Goal: Task Accomplishment & Management: Use online tool/utility

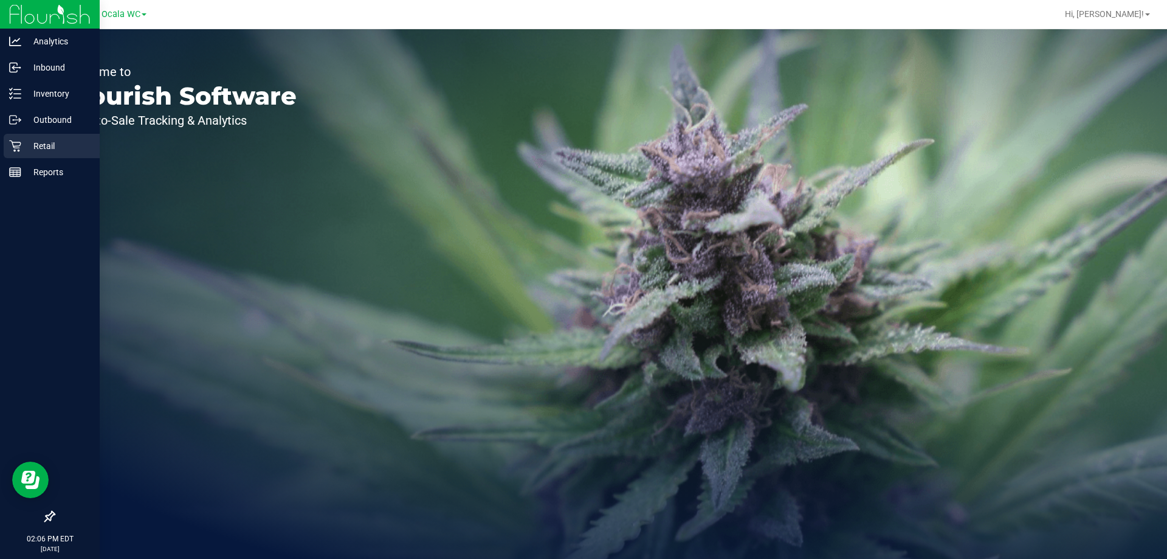
click at [49, 146] on p "Retail" at bounding box center [57, 146] width 73 height 15
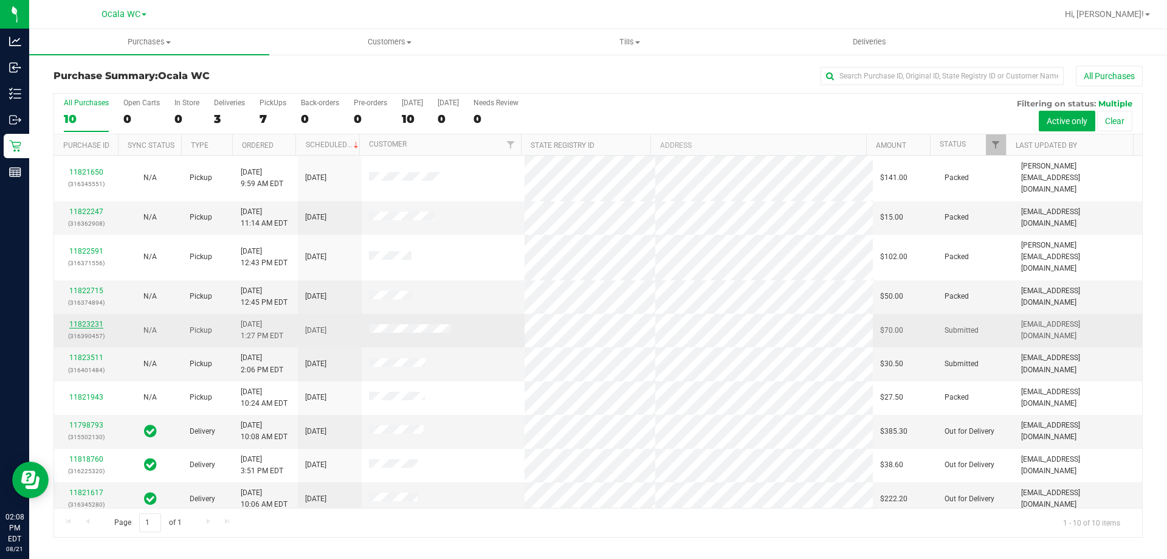
click at [84, 320] on link "11823231" at bounding box center [86, 324] width 34 height 9
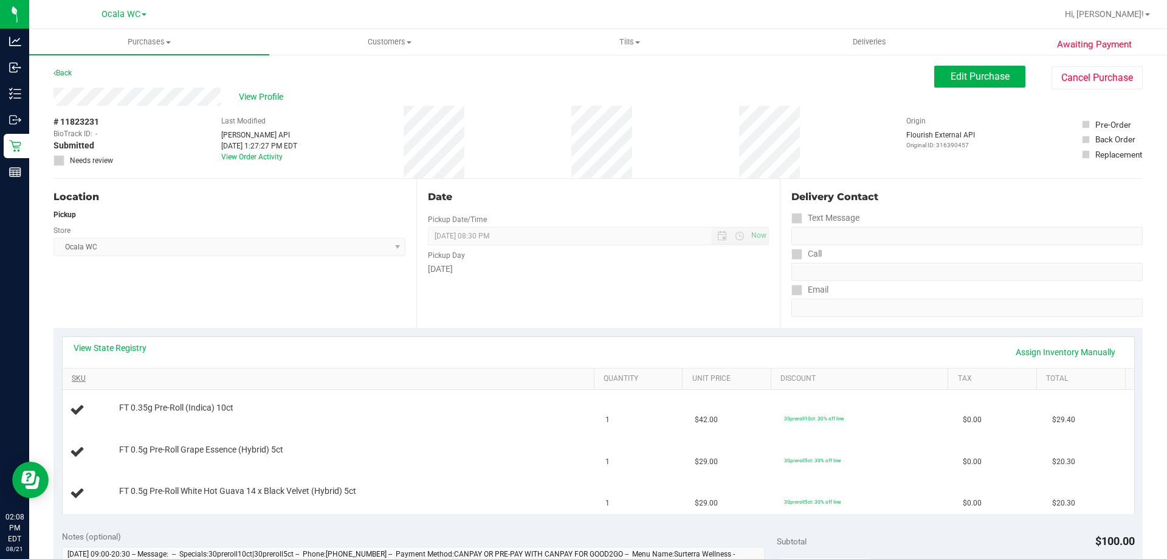
scroll to position [61, 0]
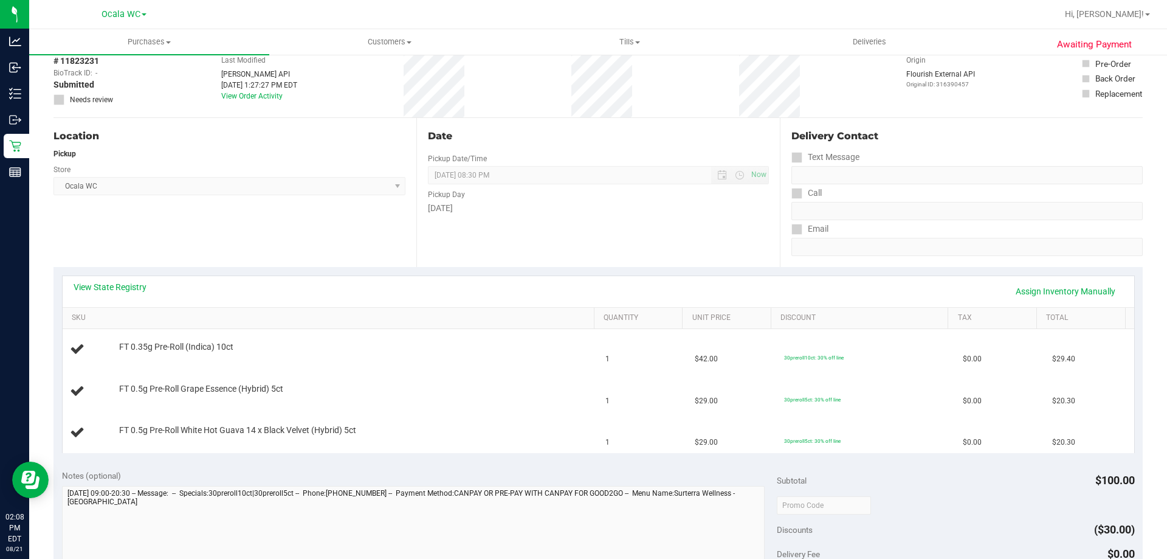
click at [125, 295] on div "View State Registry Assign Inventory Manually" at bounding box center [599, 291] width 1050 height 21
click at [117, 294] on div "View State Registry Assign Inventory Manually" at bounding box center [599, 291] width 1050 height 21
click at [114, 286] on link "View State Registry" at bounding box center [110, 287] width 73 height 12
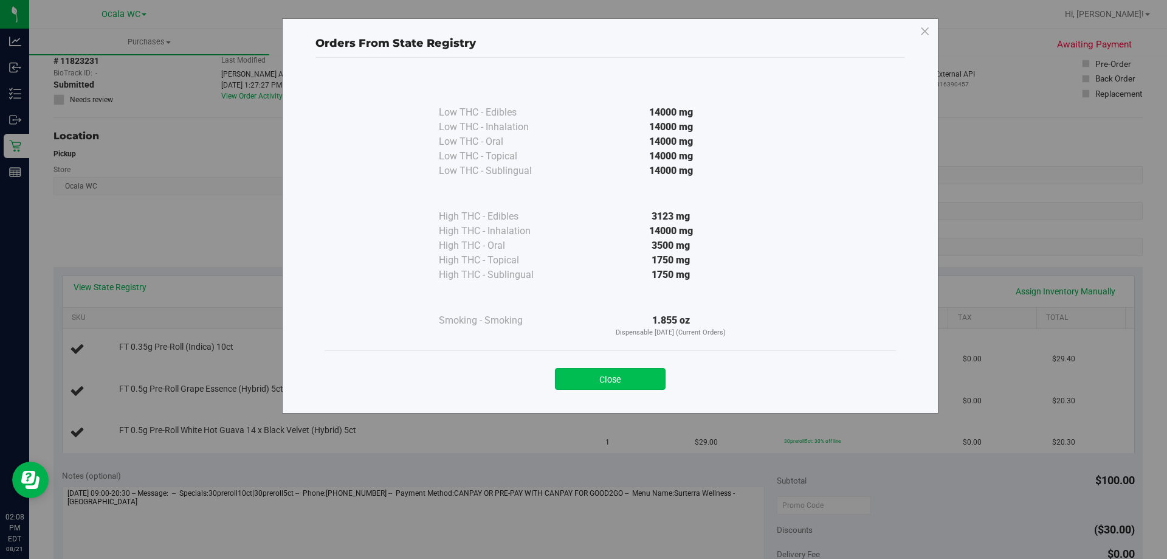
click at [619, 385] on button "Close" at bounding box center [610, 379] width 111 height 22
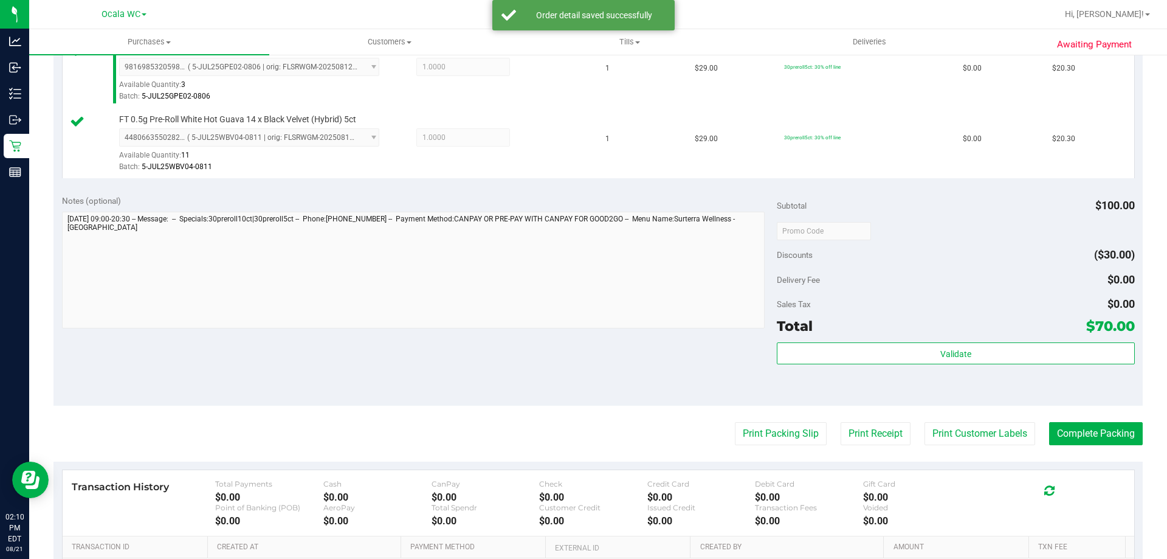
scroll to position [428, 0]
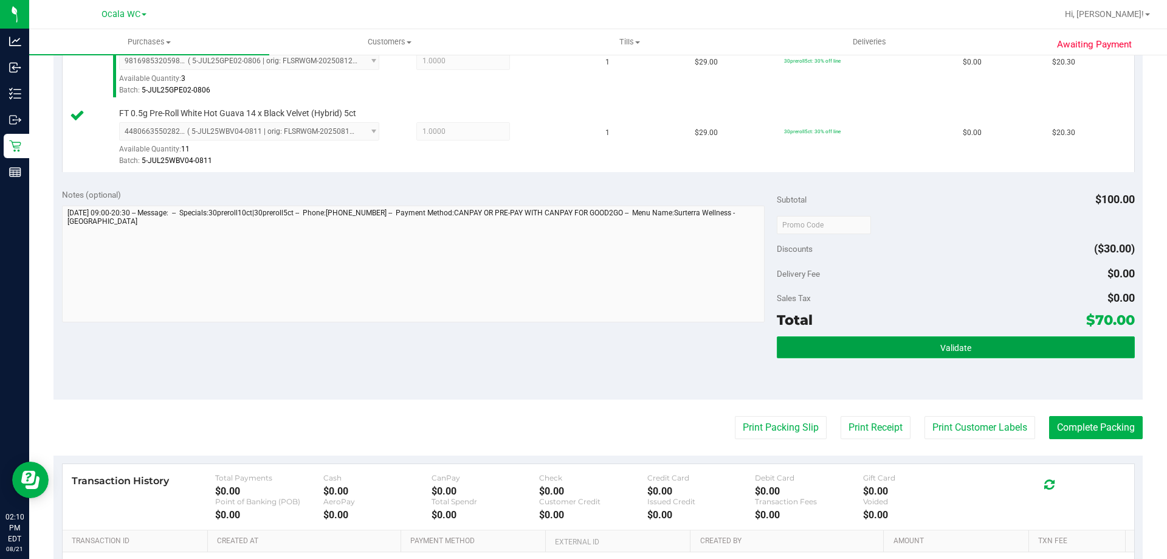
click at [909, 339] on button "Validate" at bounding box center [955, 347] width 357 height 22
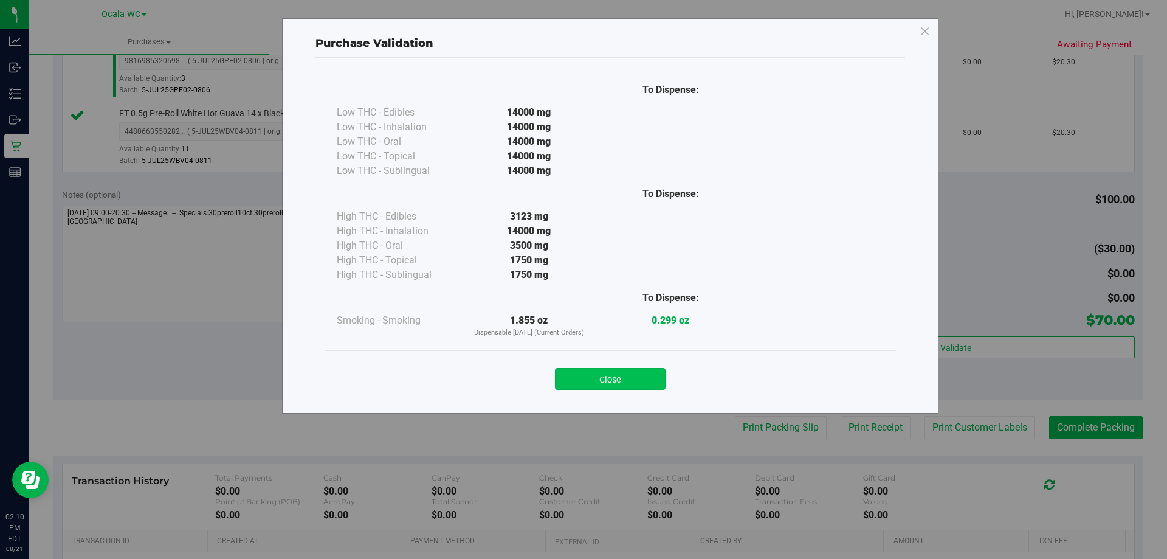
click at [604, 372] on button "Close" at bounding box center [610, 379] width 111 height 22
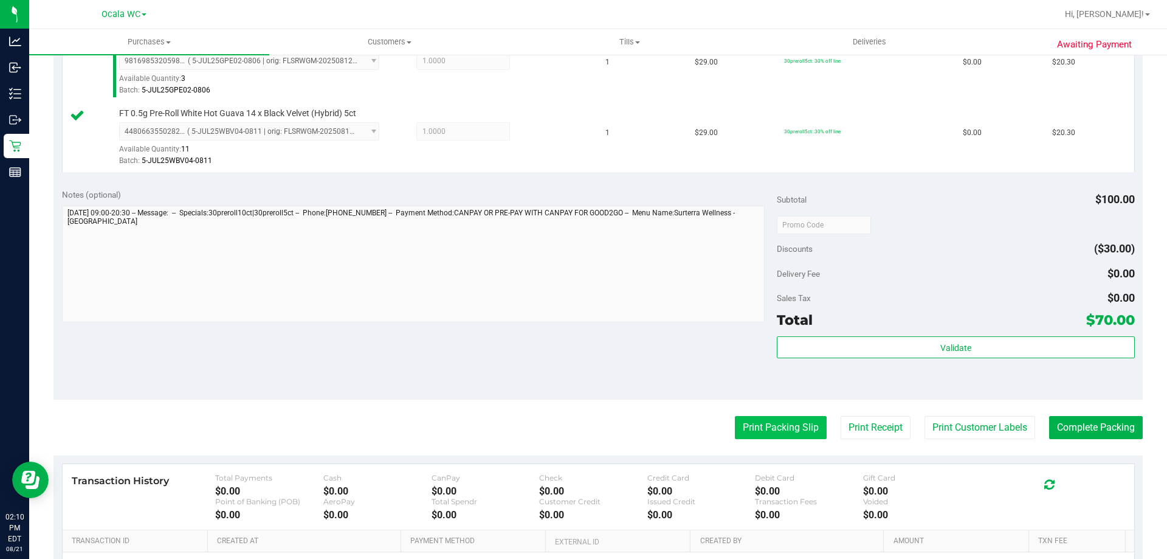
click at [771, 423] on button "Print Packing Slip" at bounding box center [781, 427] width 92 height 23
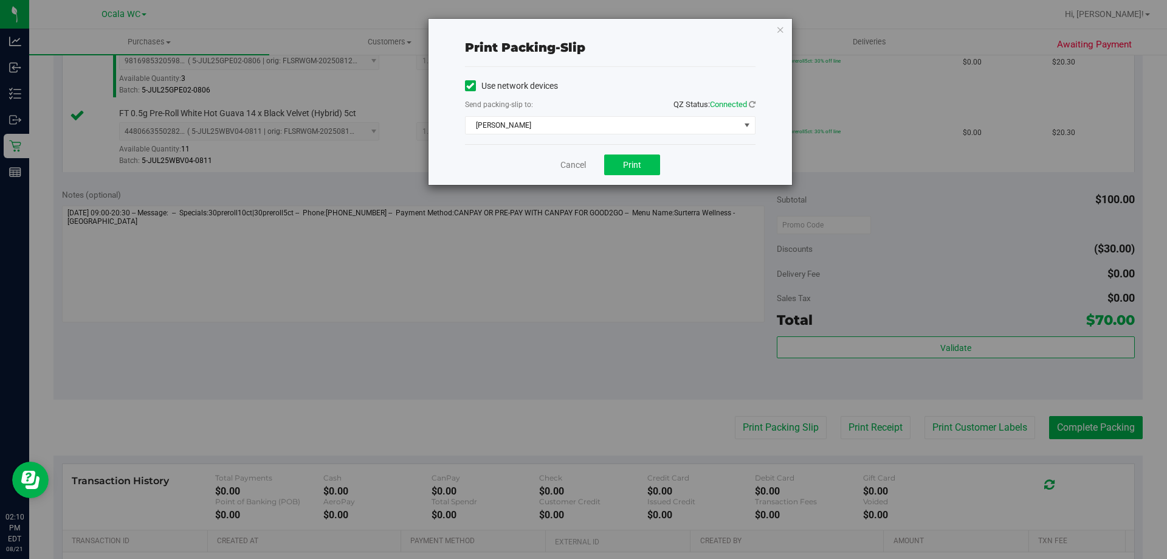
click at [638, 170] on button "Print" at bounding box center [632, 164] width 56 height 21
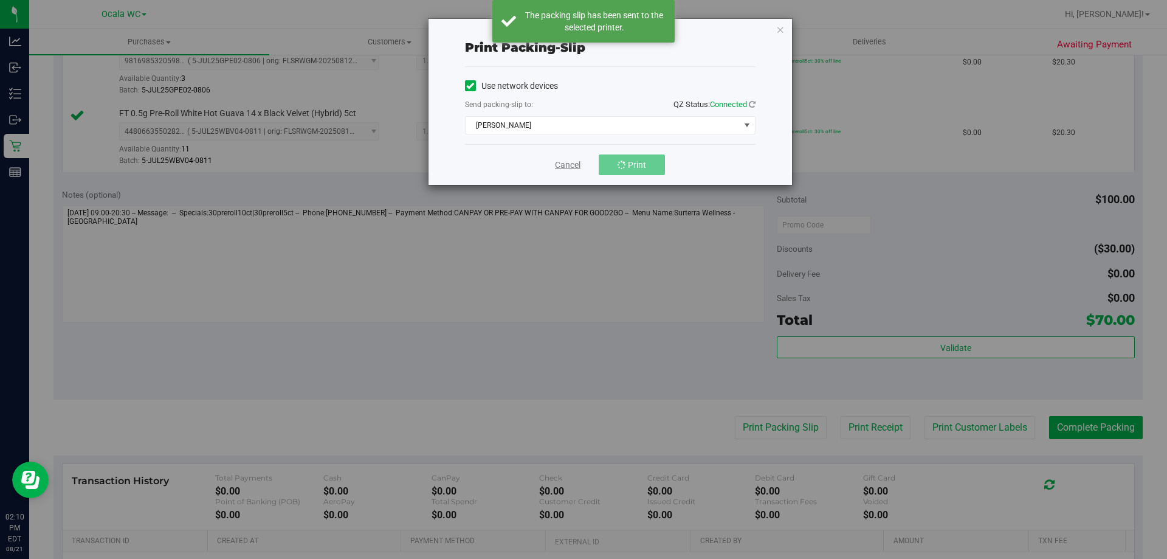
click at [575, 170] on link "Cancel" at bounding box center [568, 165] width 26 height 13
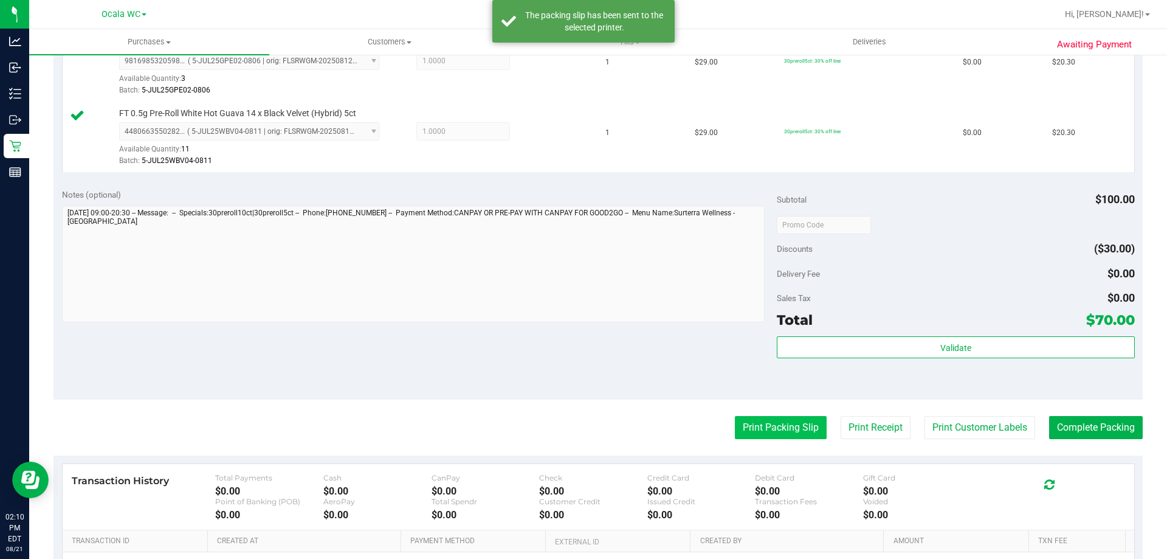
click at [764, 426] on button "Print Packing Slip" at bounding box center [781, 427] width 92 height 23
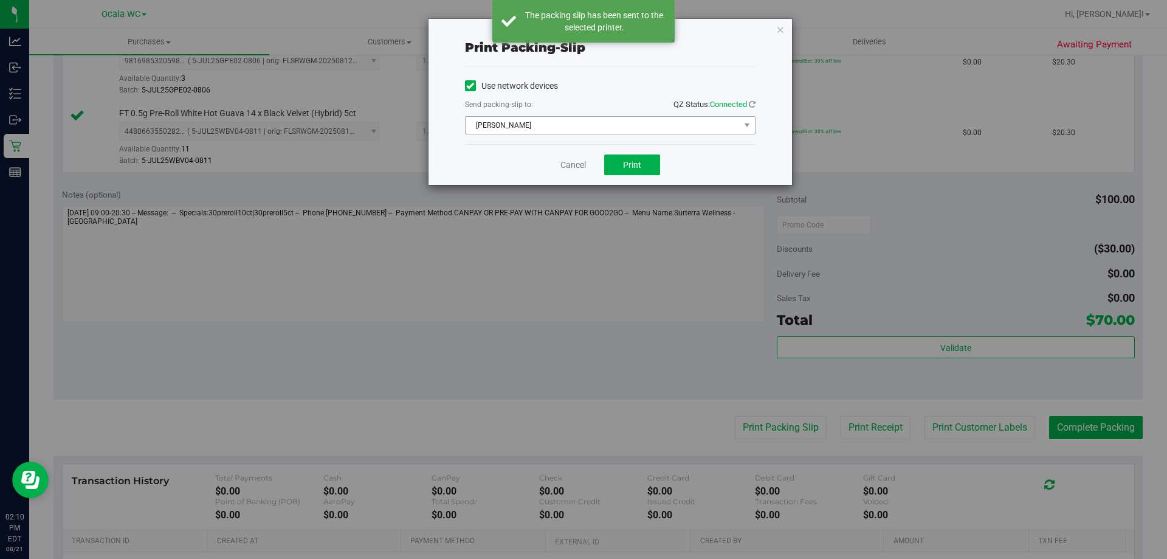
click at [573, 127] on span "[PERSON_NAME]" at bounding box center [603, 125] width 274 height 17
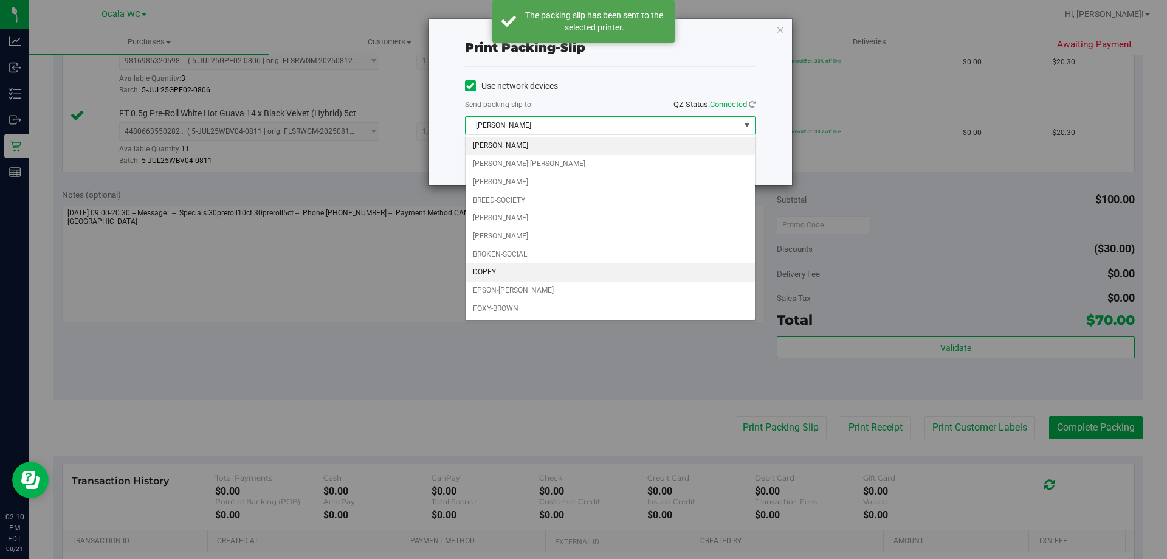
click at [473, 273] on li "DOPEY" at bounding box center [610, 272] width 289 height 18
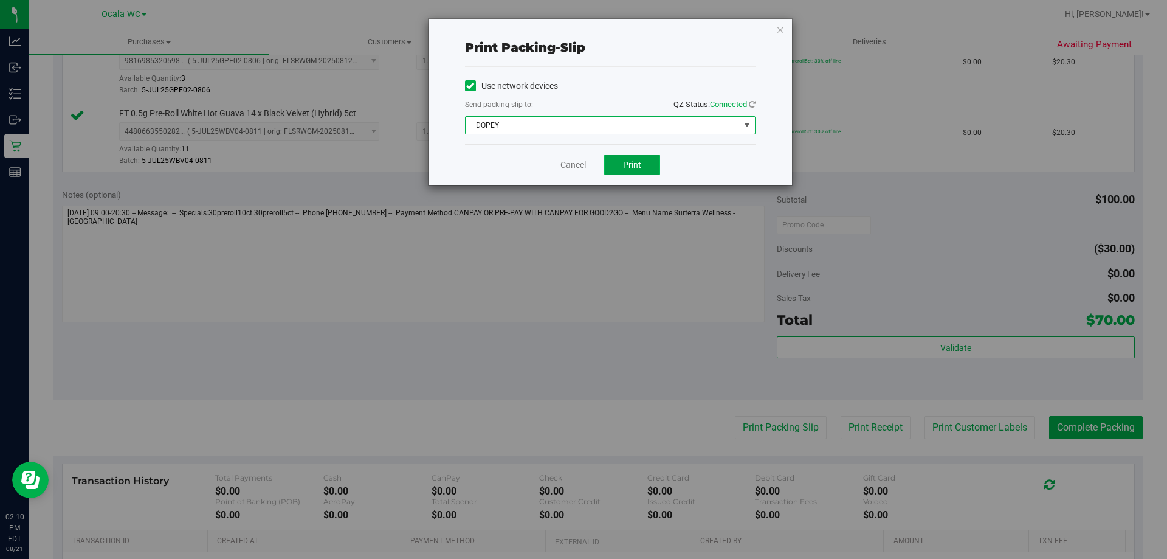
click at [641, 164] on span "Print" at bounding box center [632, 165] width 18 height 10
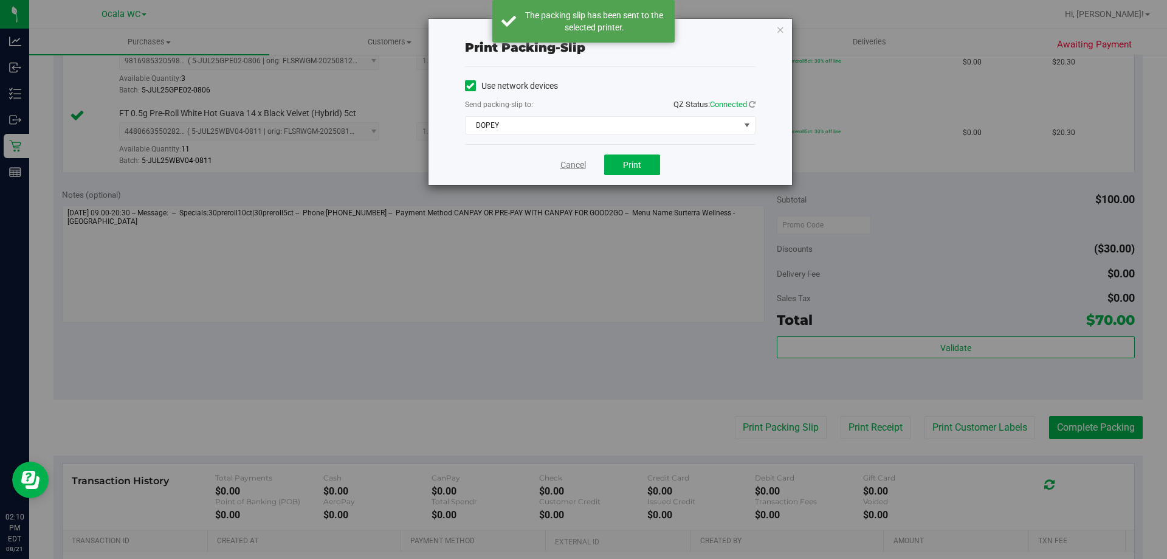
click at [569, 165] on link "Cancel" at bounding box center [573, 165] width 26 height 13
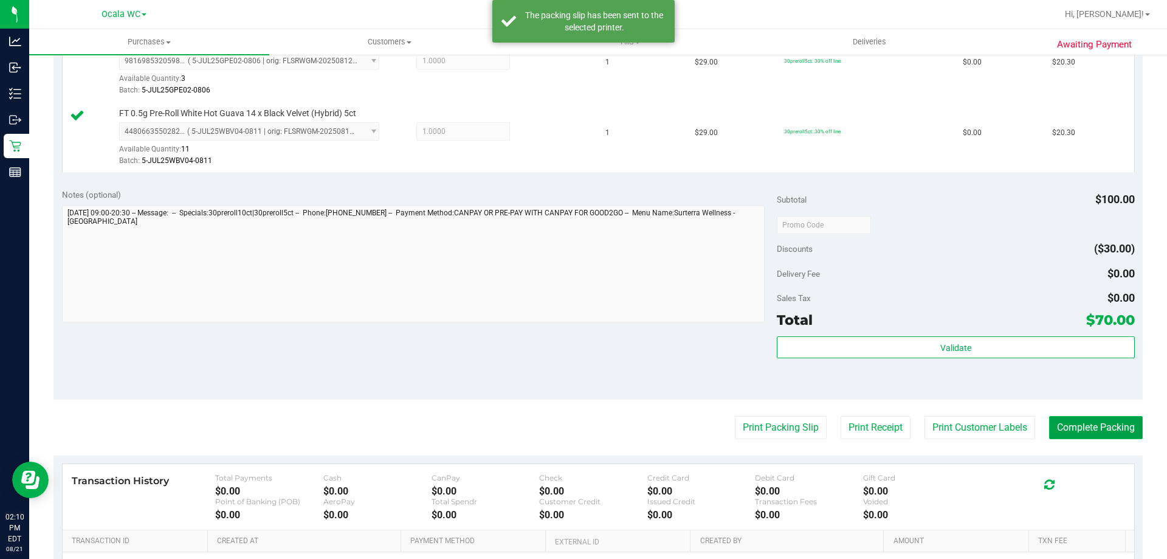
click at [1087, 424] on button "Complete Packing" at bounding box center [1096, 427] width 94 height 23
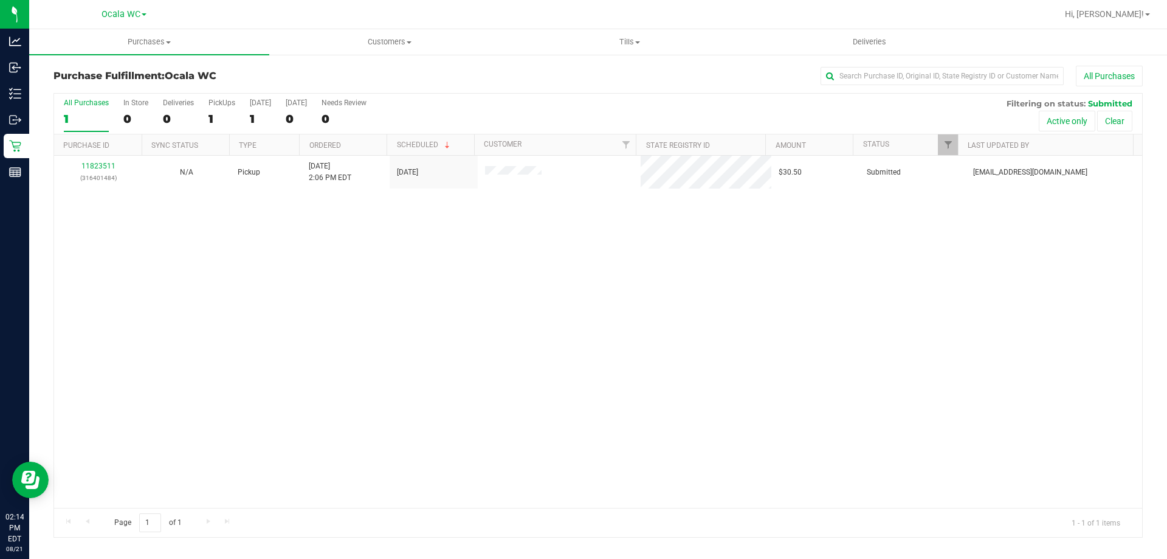
click at [180, 247] on div "11823511 (316401484) N/A Pickup [DATE] 2:06 PM EDT 8/21/2025 $30.50 Submitted […" at bounding box center [598, 332] width 1088 height 352
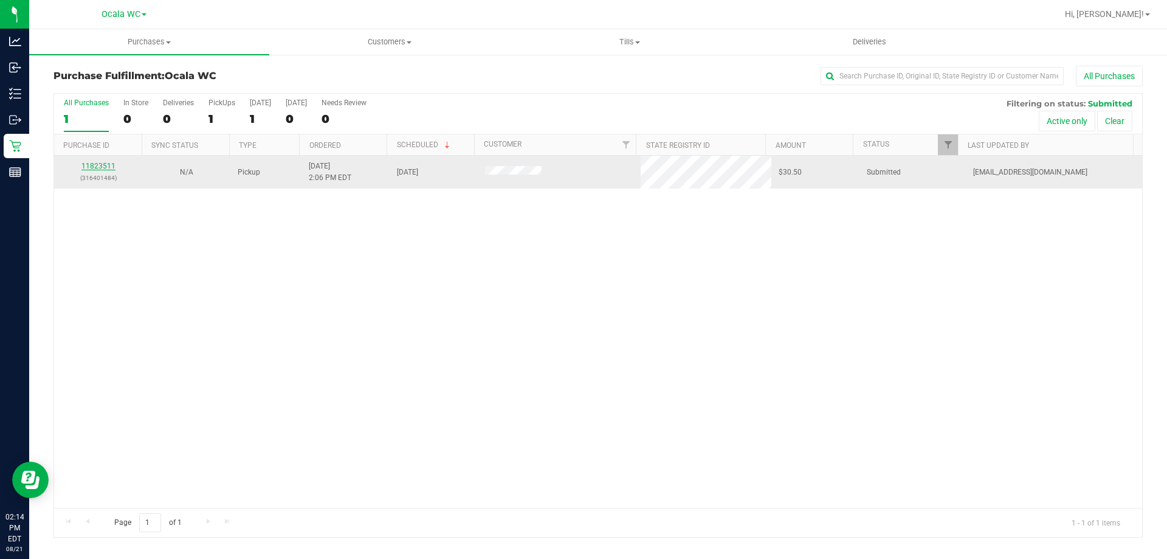
click at [87, 162] on link "11823511" at bounding box center [98, 166] width 34 height 9
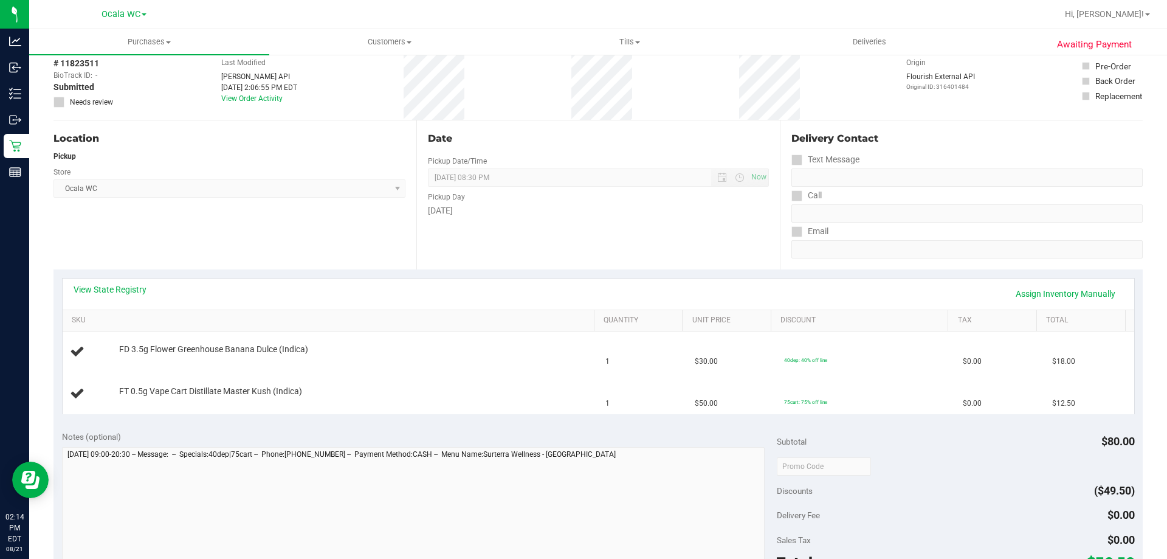
scroll to position [100, 0]
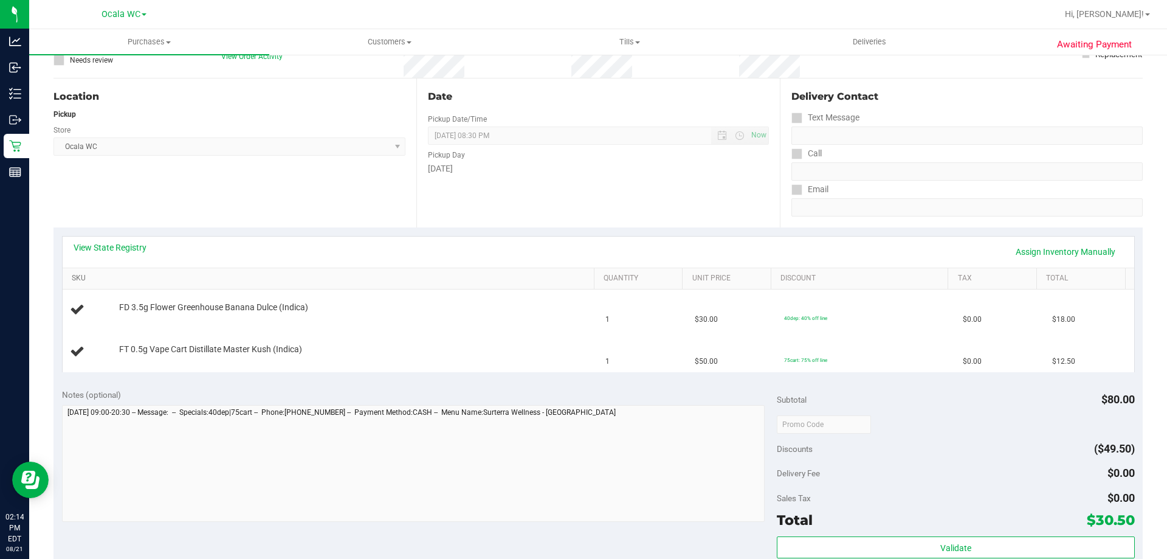
click at [89, 275] on link "SKU" at bounding box center [330, 278] width 517 height 10
click at [90, 246] on link "View State Registry" at bounding box center [110, 247] width 73 height 12
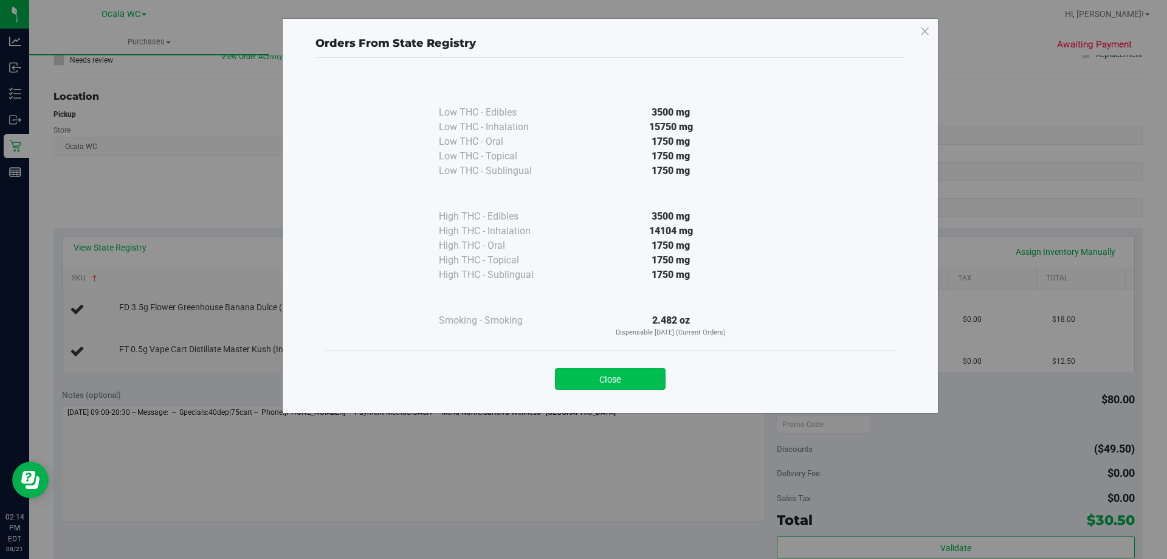
click at [598, 370] on button "Close" at bounding box center [610, 379] width 111 height 22
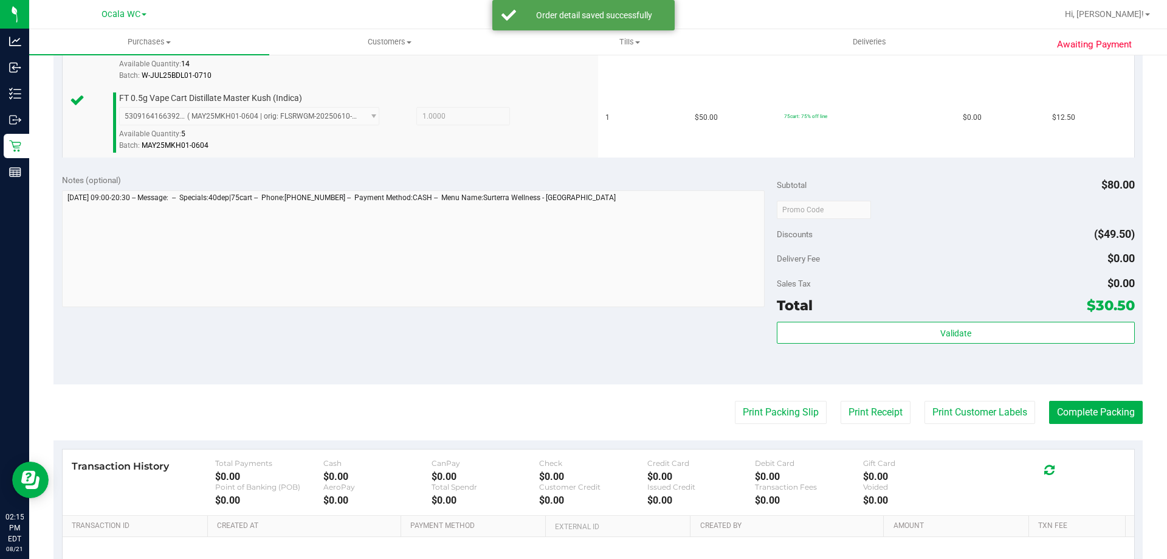
scroll to position [377, 0]
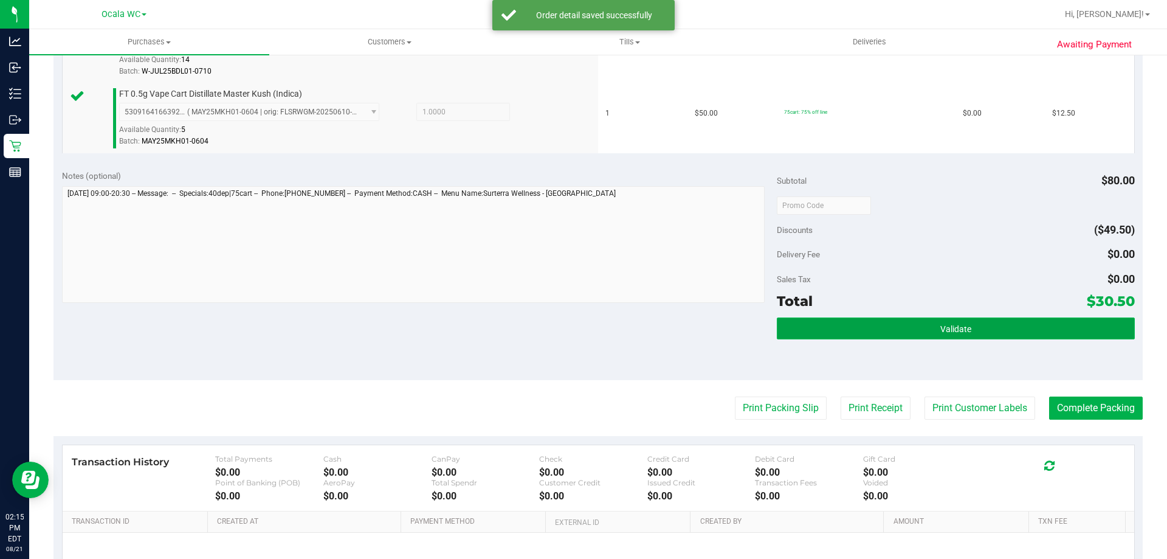
click at [876, 320] on button "Validate" at bounding box center [955, 328] width 357 height 22
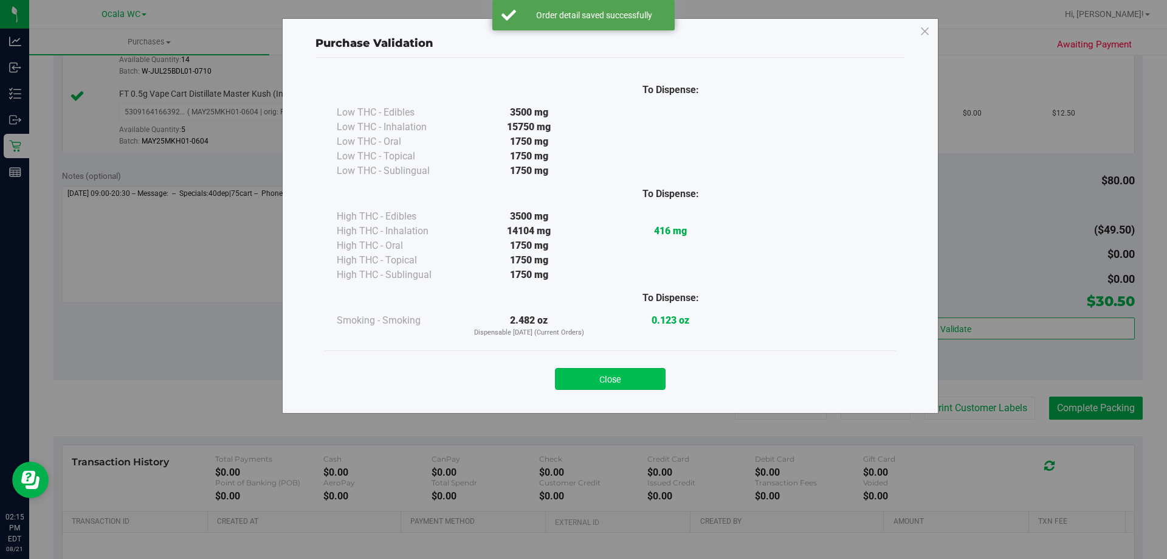
click at [625, 375] on button "Close" at bounding box center [610, 379] width 111 height 22
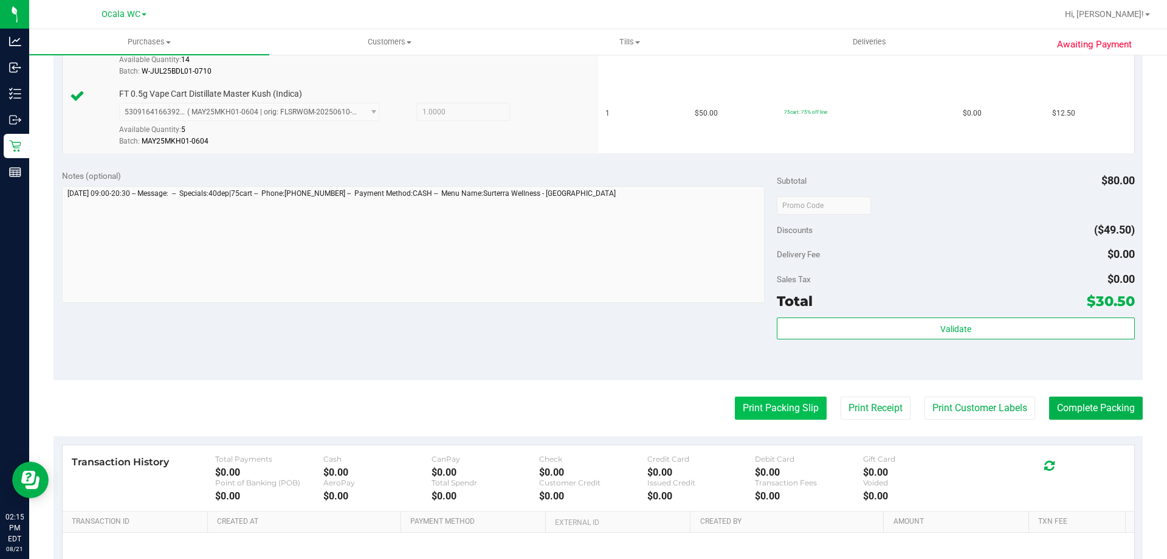
click at [761, 418] on button "Print Packing Slip" at bounding box center [781, 407] width 92 height 23
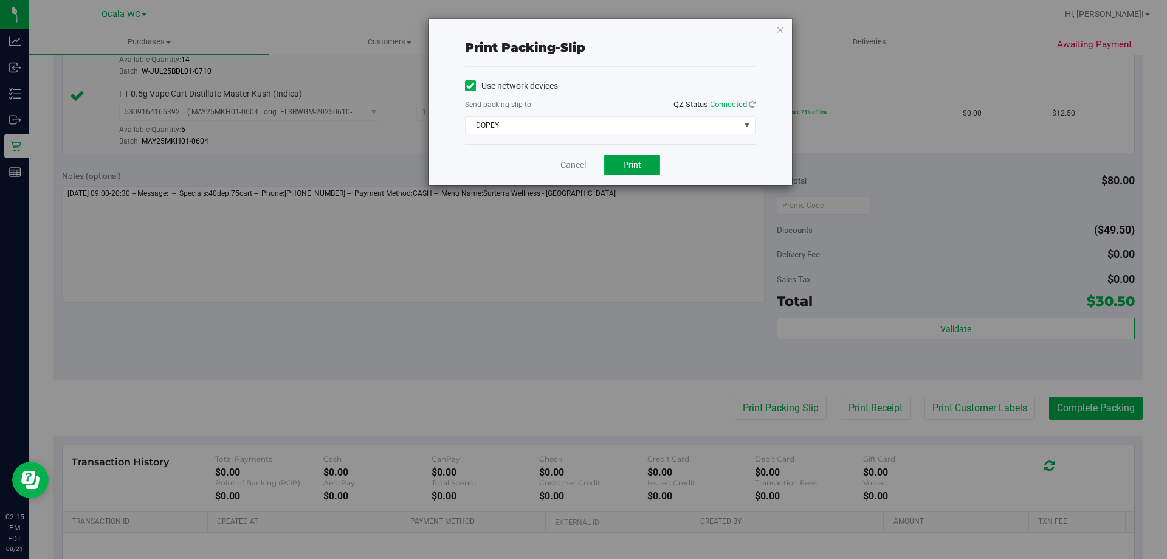
click at [644, 174] on button "Print" at bounding box center [632, 164] width 56 height 21
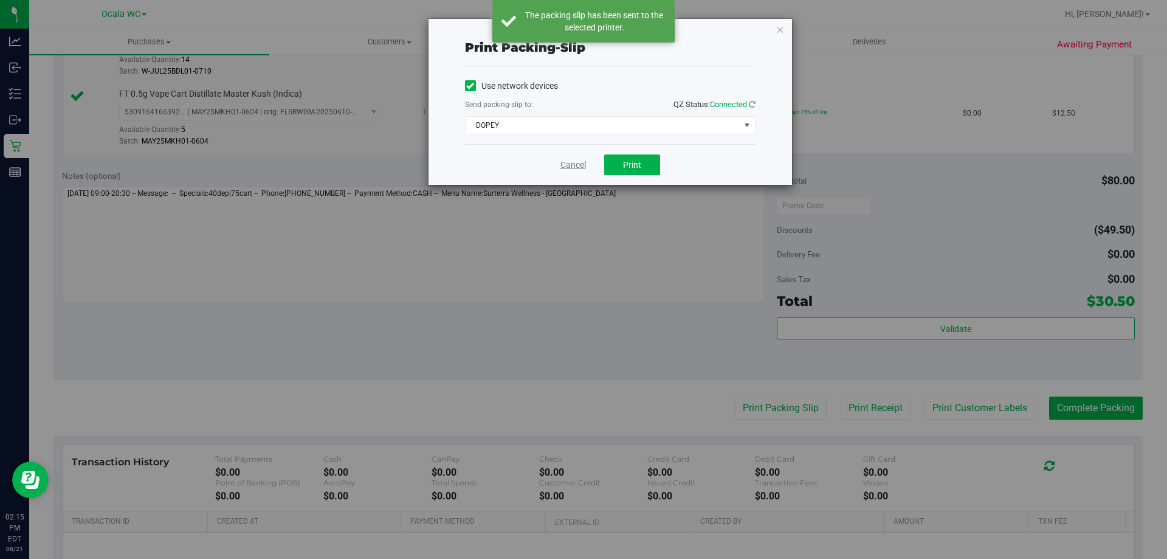
click at [560, 170] on link "Cancel" at bounding box center [573, 165] width 26 height 13
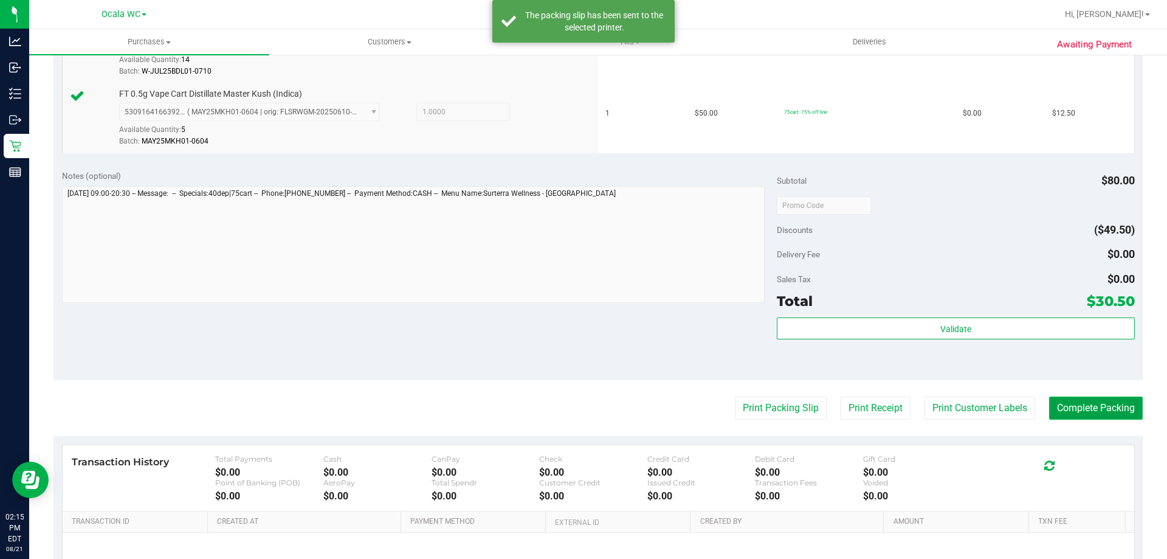
click at [1055, 405] on button "Complete Packing" at bounding box center [1096, 407] width 94 height 23
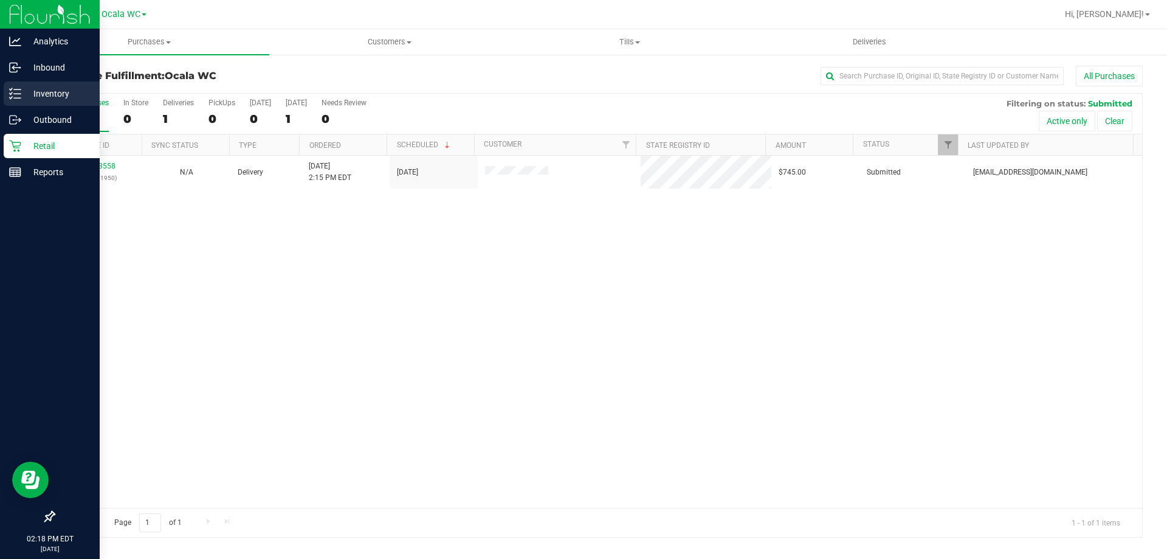
click at [36, 94] on p "Inventory" at bounding box center [57, 93] width 73 height 15
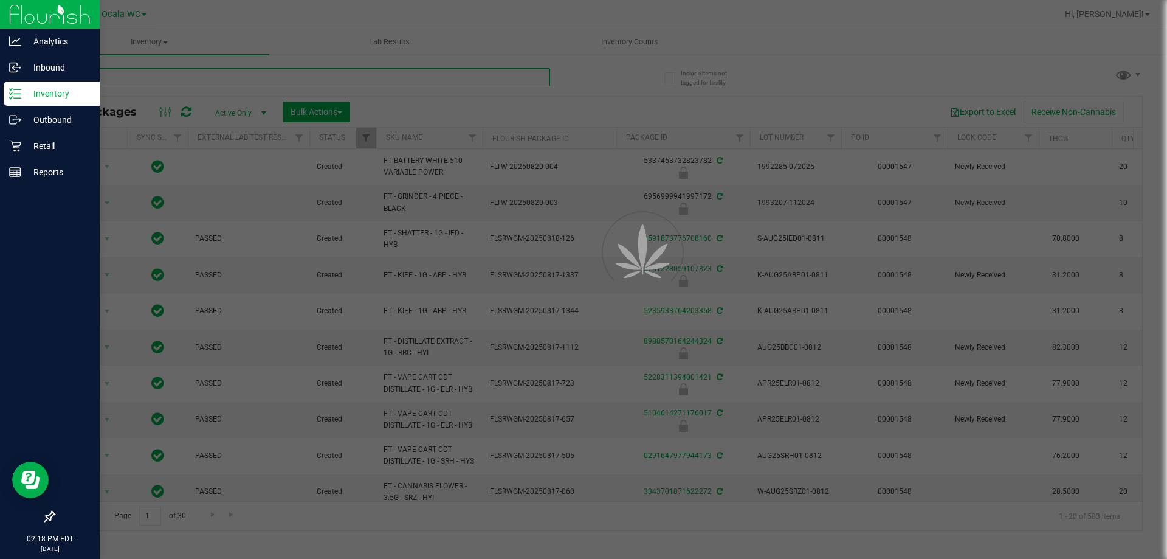
click at [236, 69] on input "text" at bounding box center [301, 77] width 497 height 18
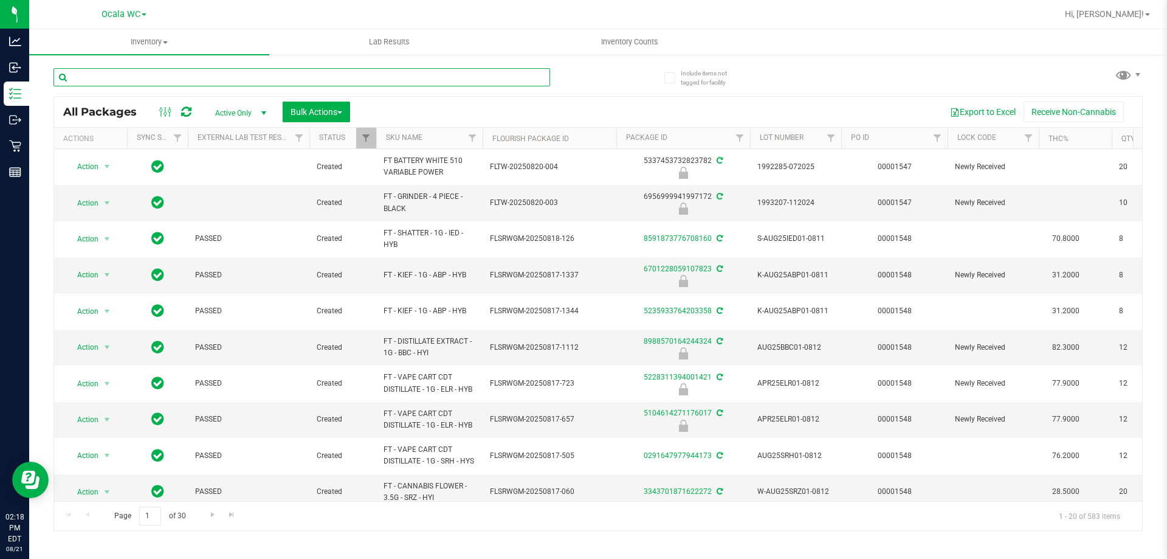
click at [241, 74] on input "text" at bounding box center [301, 77] width 497 height 18
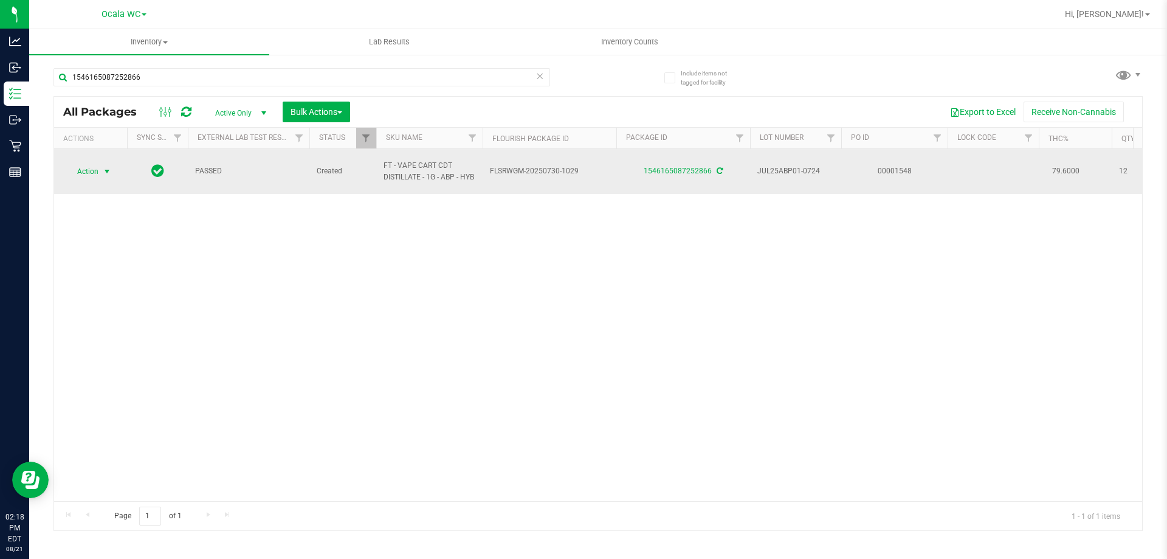
click at [104, 174] on span "select" at bounding box center [107, 172] width 10 height 10
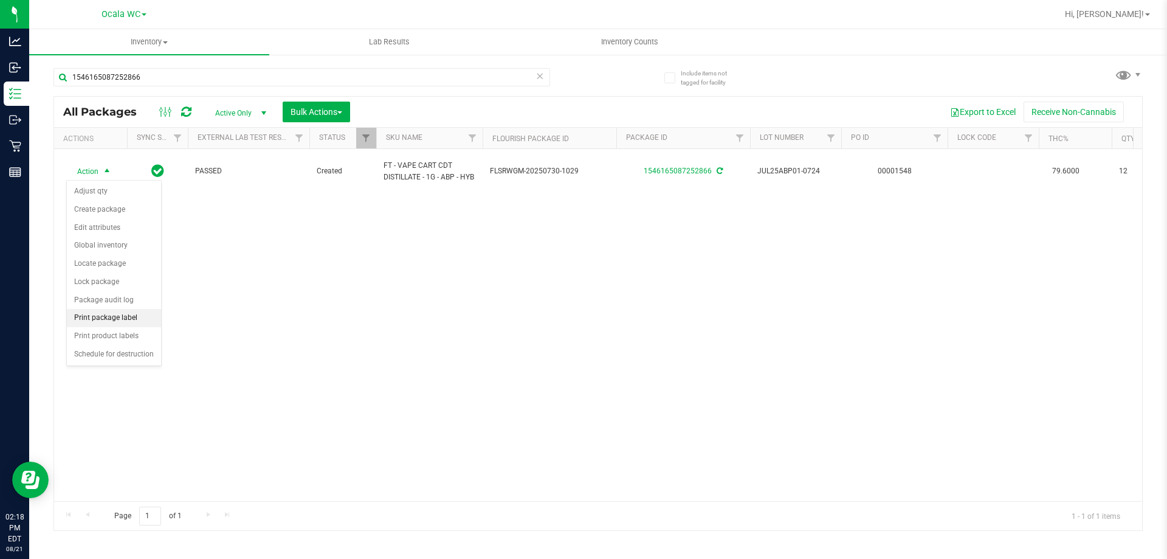
click at [121, 317] on li "Print package label" at bounding box center [114, 318] width 94 height 18
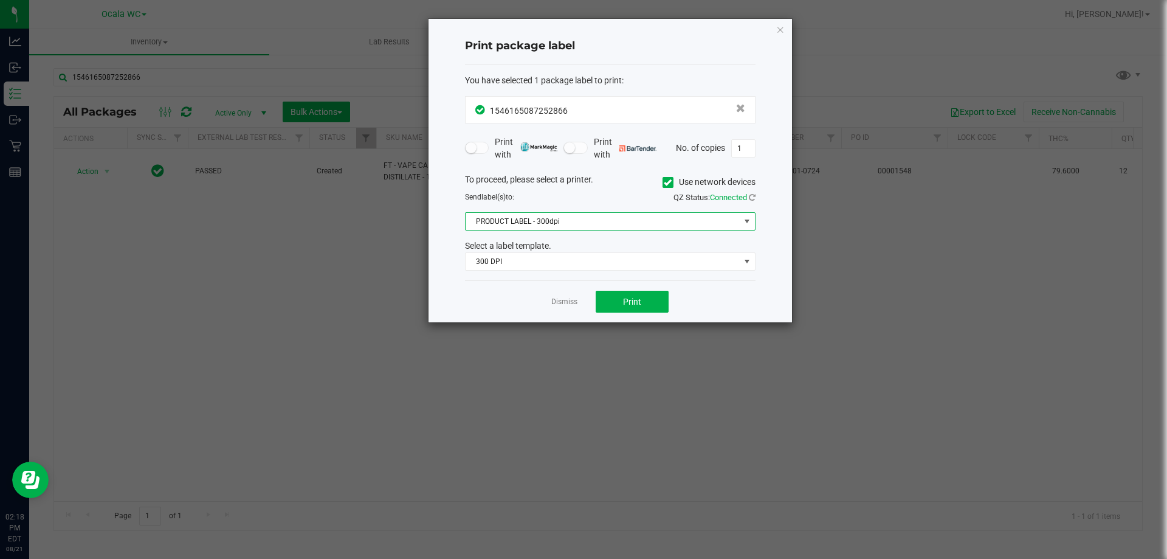
click at [546, 224] on span "PRODUCT LABEL - 300dpi" at bounding box center [603, 221] width 274 height 17
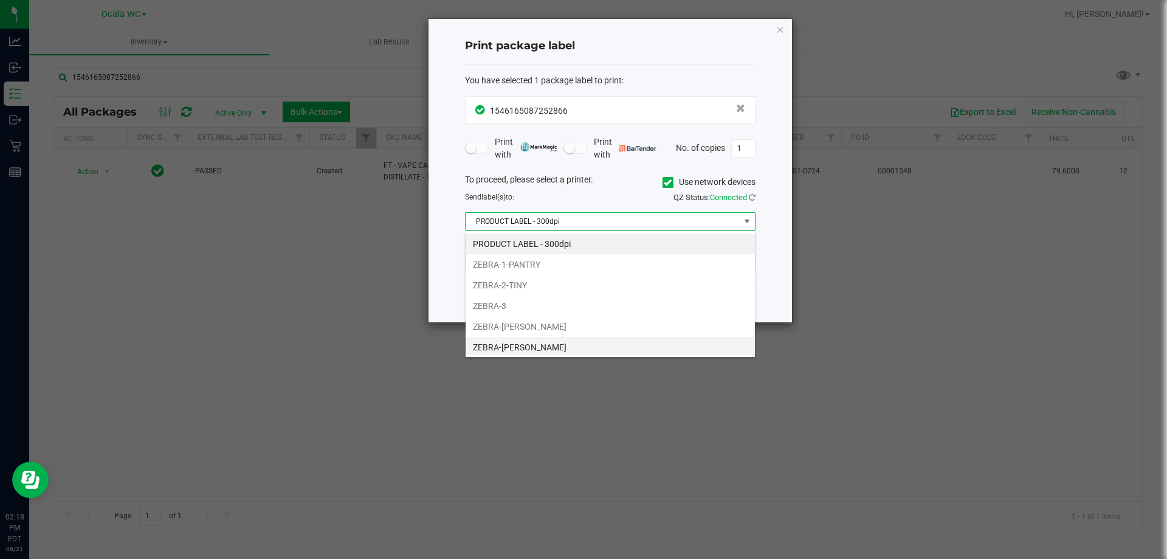
scroll to position [18, 291]
click at [526, 348] on li "ZEBRA-[PERSON_NAME]" at bounding box center [610, 347] width 289 height 21
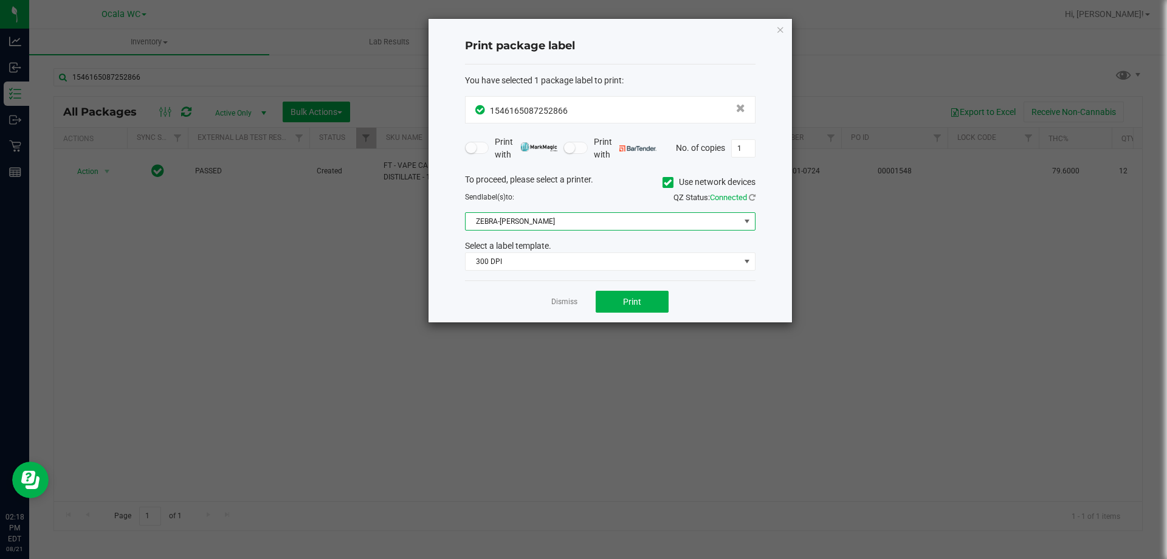
click at [568, 272] on div "You have selected 1 package label to print : 1546165087252866 Print with Print …" at bounding box center [610, 172] width 291 height 216
click at [565, 258] on span "300 DPI" at bounding box center [603, 261] width 274 height 17
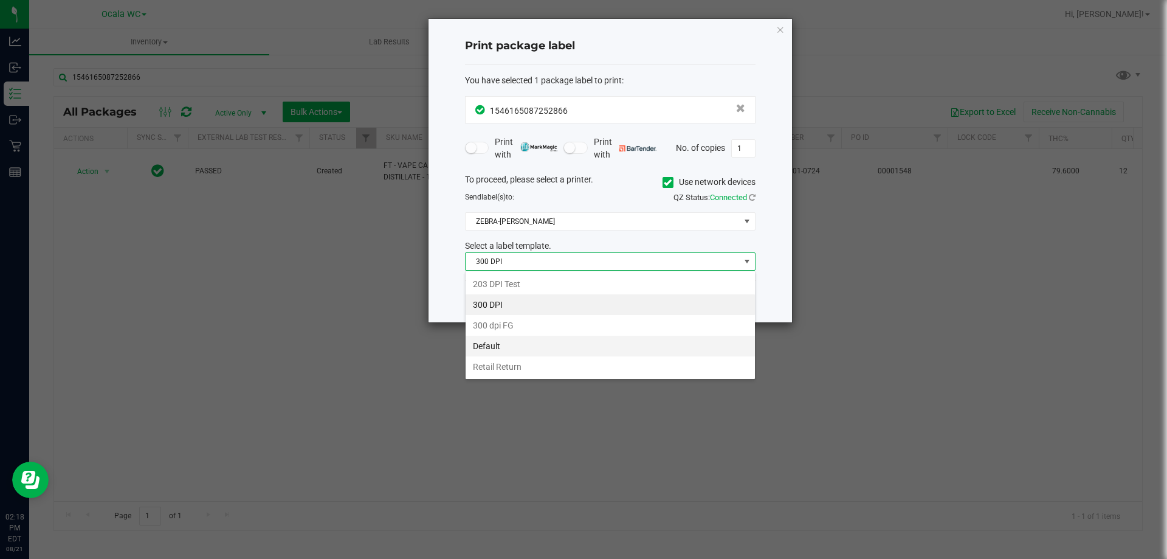
click at [518, 346] on li "Default" at bounding box center [610, 345] width 289 height 21
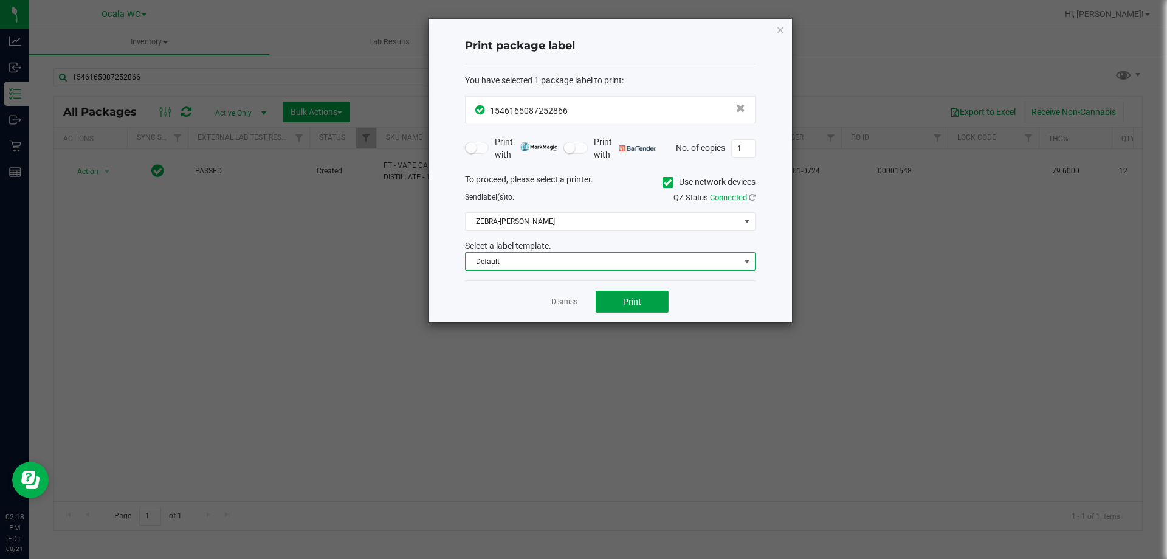
click at [644, 301] on button "Print" at bounding box center [632, 302] width 73 height 22
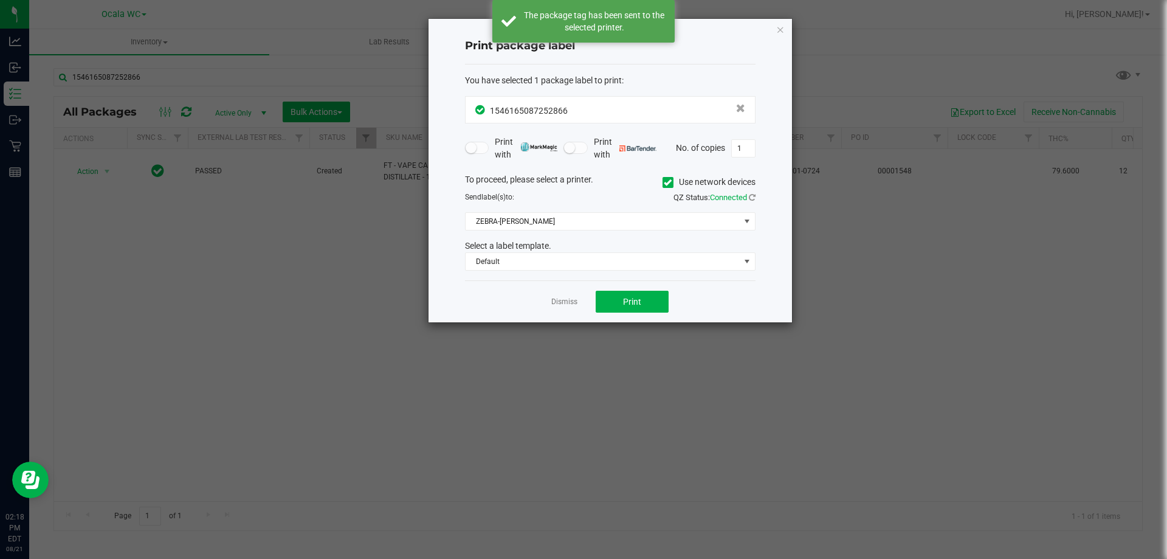
click at [569, 308] on div "Dismiss Print" at bounding box center [610, 301] width 291 height 42
click at [568, 308] on div "Dismiss Print" at bounding box center [610, 301] width 291 height 42
click at [569, 294] on div "Dismiss Print" at bounding box center [610, 301] width 291 height 42
click at [562, 297] on link "Dismiss" at bounding box center [564, 302] width 26 height 10
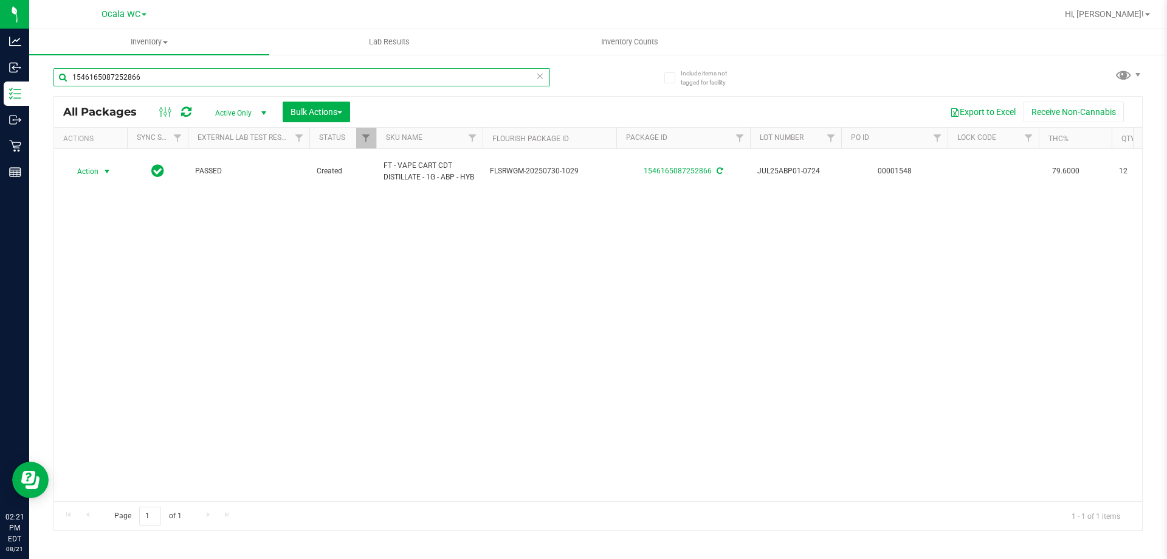
click at [193, 81] on input "1546165087252866" at bounding box center [301, 77] width 497 height 18
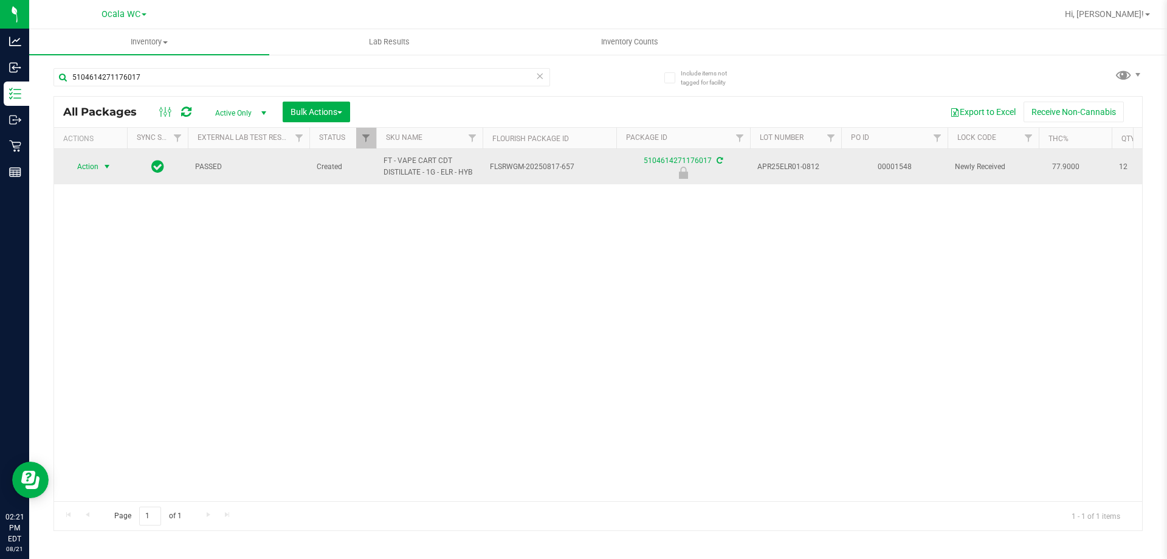
click at [106, 167] on span "select" at bounding box center [107, 167] width 10 height 10
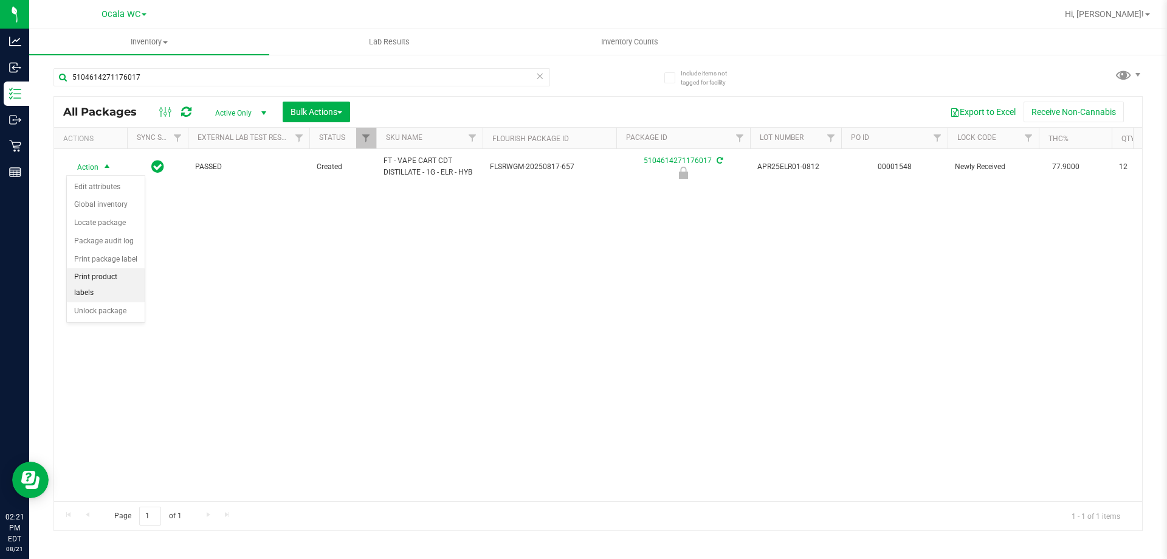
click at [113, 275] on li "Print product labels" at bounding box center [106, 284] width 78 height 33
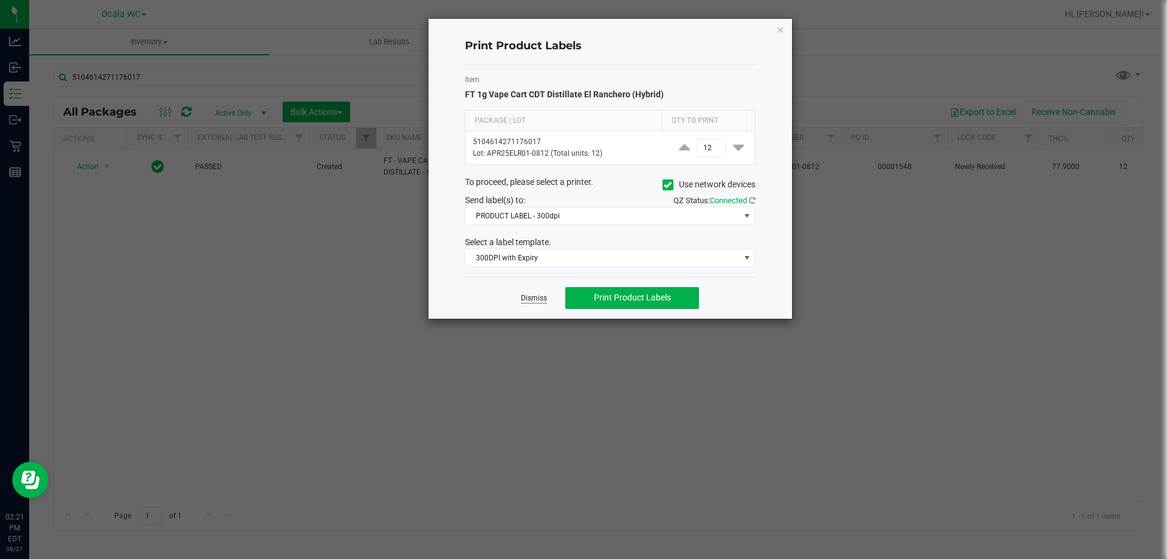
click at [528, 299] on link "Dismiss" at bounding box center [534, 298] width 26 height 10
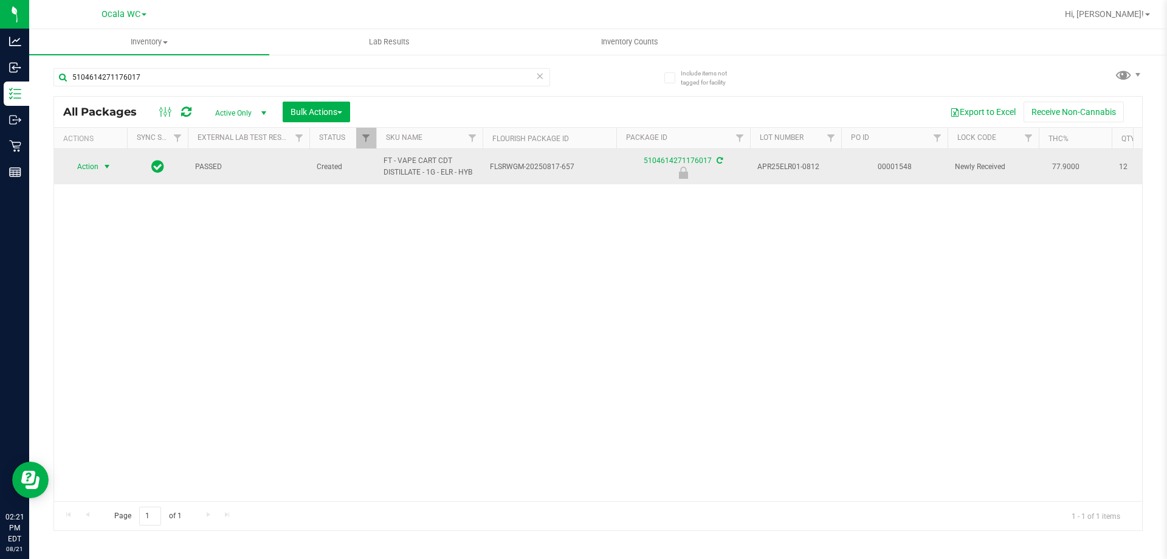
click at [100, 171] on span "select" at bounding box center [107, 166] width 15 height 17
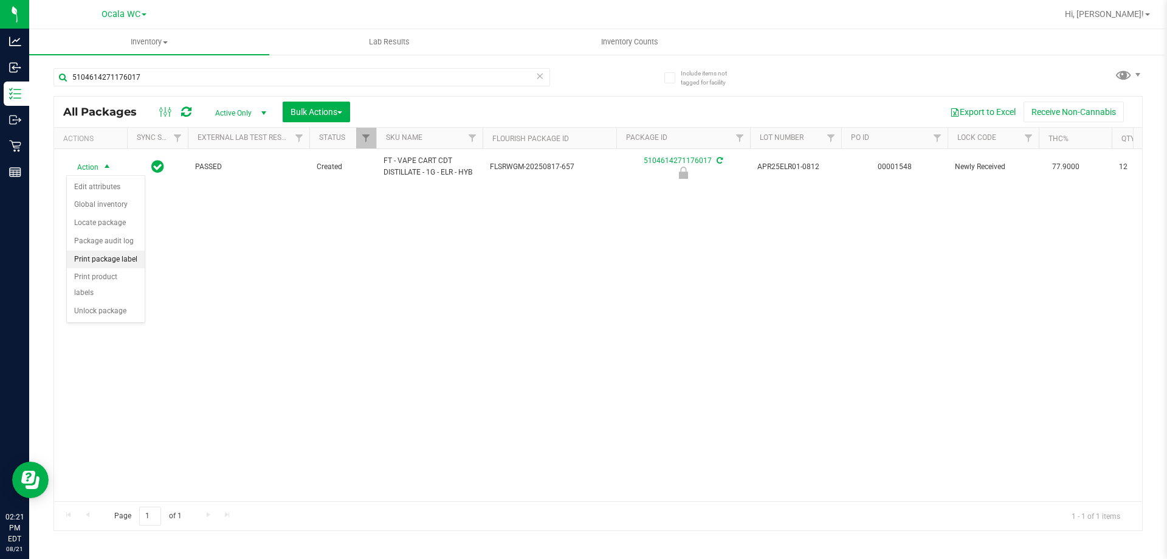
click at [114, 258] on li "Print package label" at bounding box center [106, 259] width 78 height 18
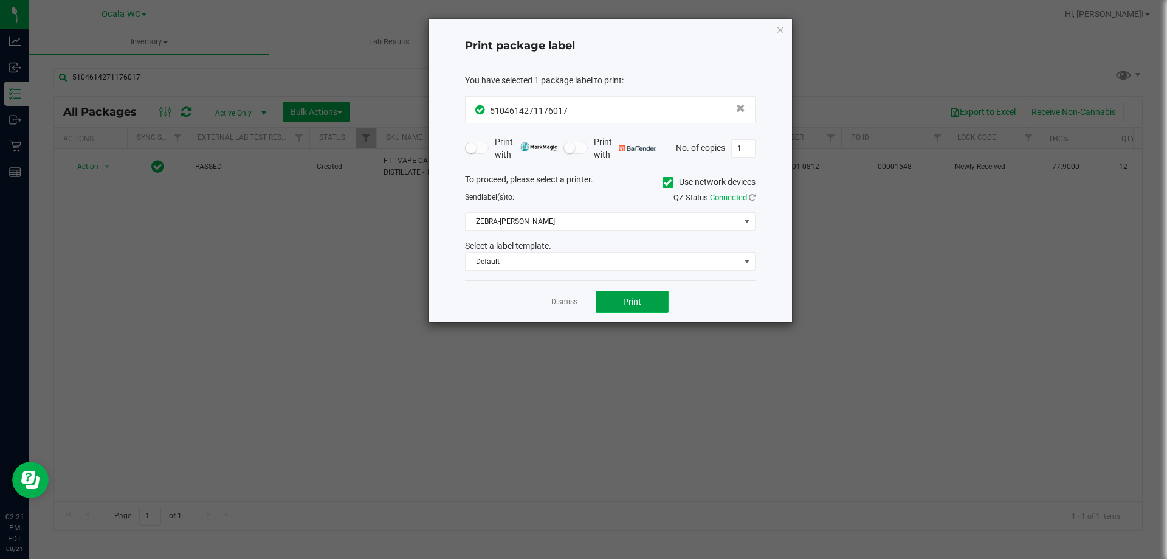
click at [610, 312] on button "Print" at bounding box center [632, 302] width 73 height 22
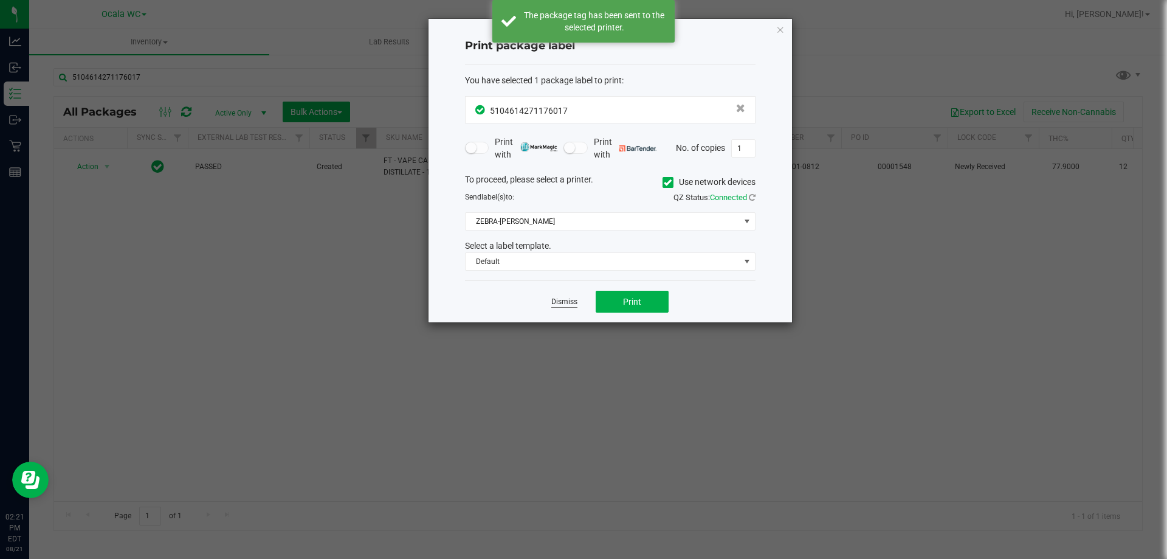
click at [562, 298] on link "Dismiss" at bounding box center [564, 302] width 26 height 10
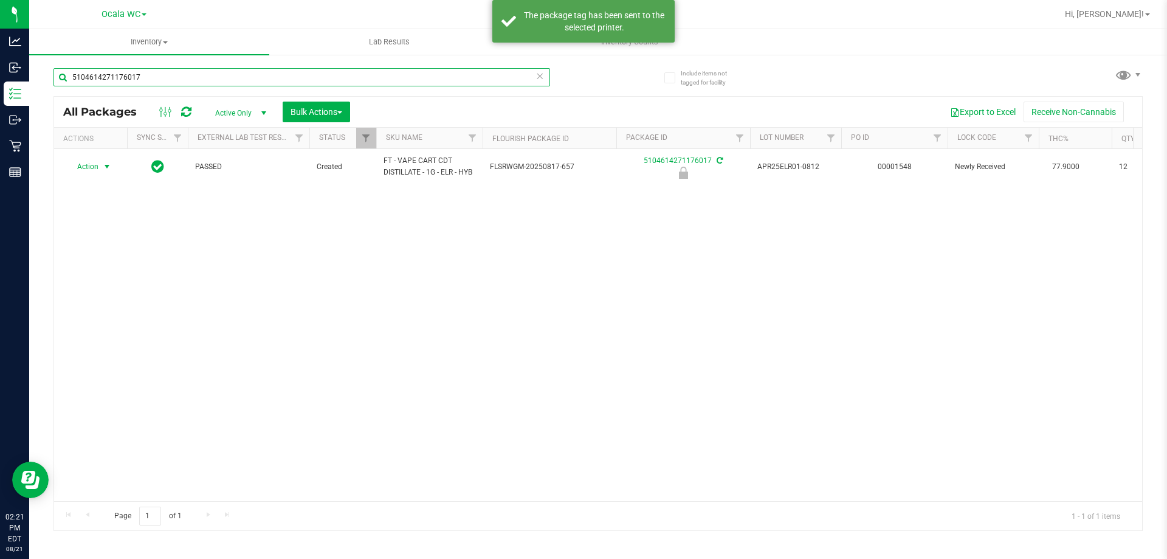
click at [241, 71] on input "5104614271176017" at bounding box center [301, 77] width 497 height 18
click at [241, 70] on input "5104614271176017" at bounding box center [301, 77] width 497 height 18
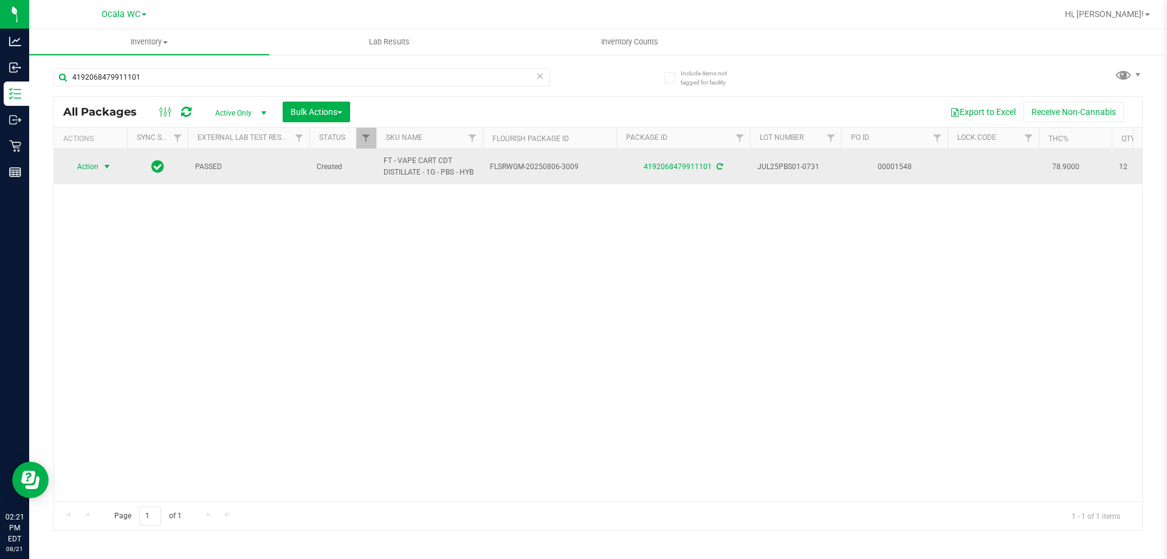
click at [101, 171] on span "select" at bounding box center [107, 166] width 15 height 17
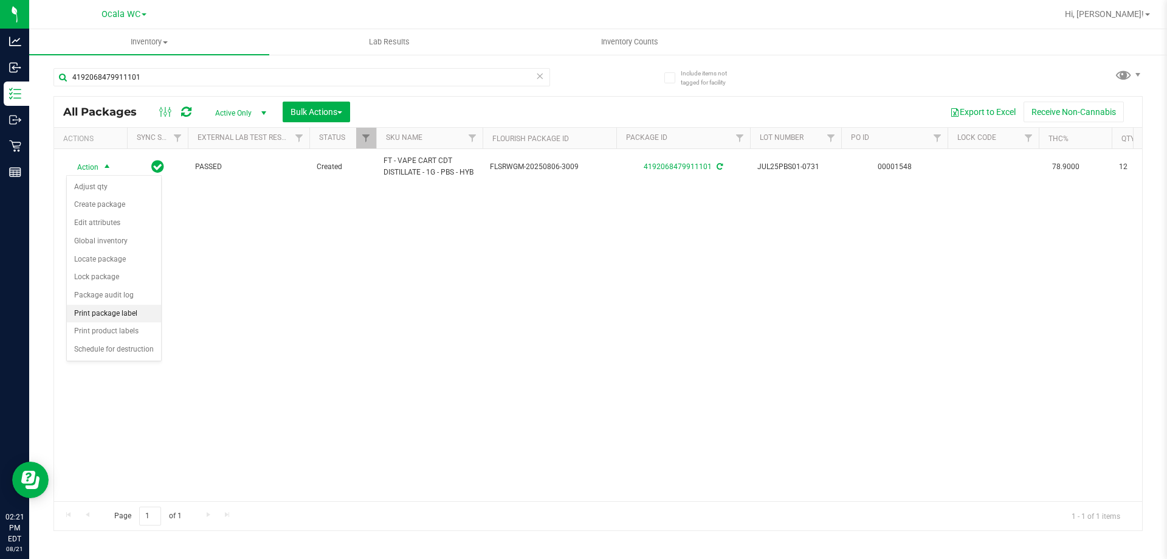
click at [122, 317] on li "Print package label" at bounding box center [114, 313] width 94 height 18
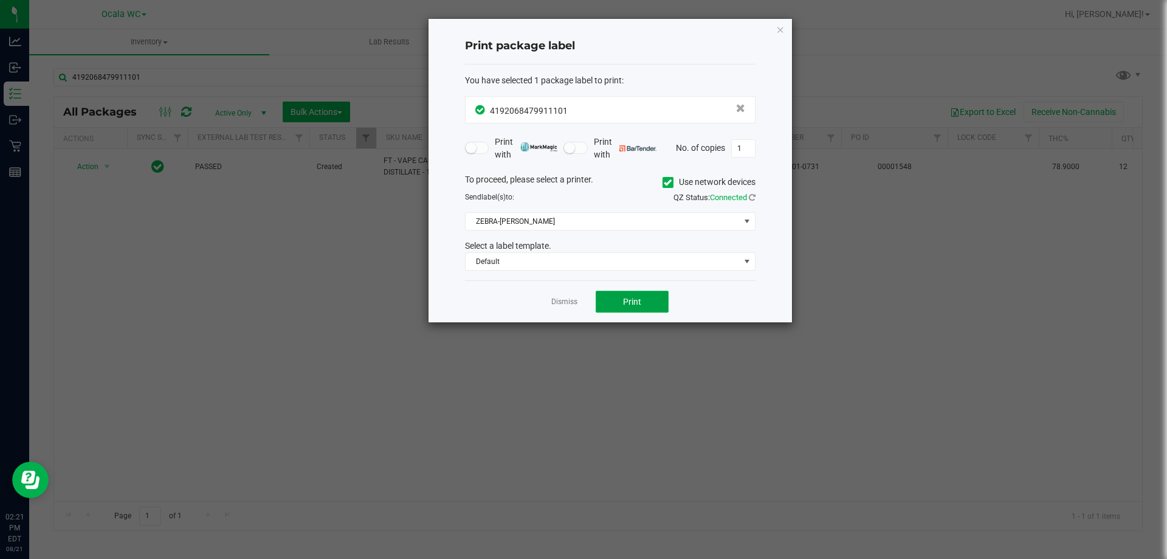
click at [616, 304] on button "Print" at bounding box center [632, 302] width 73 height 22
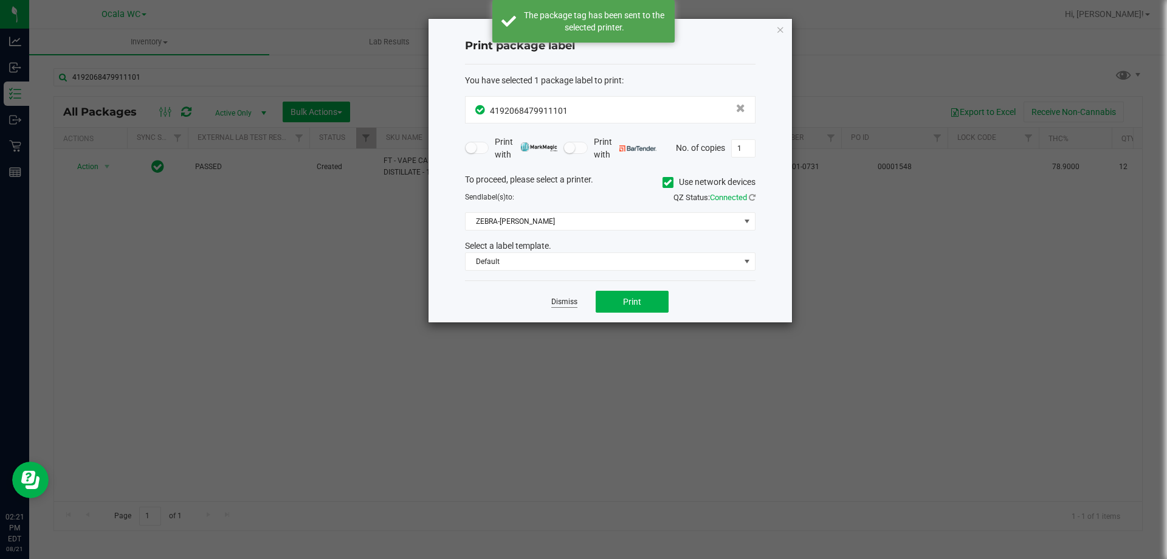
click at [572, 299] on link "Dismiss" at bounding box center [564, 302] width 26 height 10
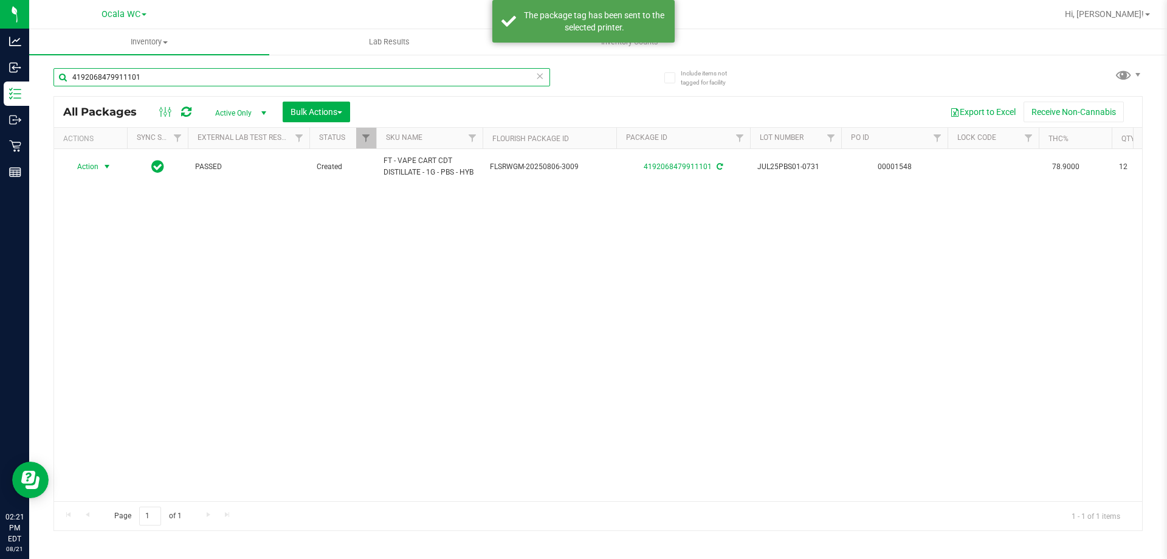
click at [204, 77] on input "4192068479911101" at bounding box center [301, 77] width 497 height 18
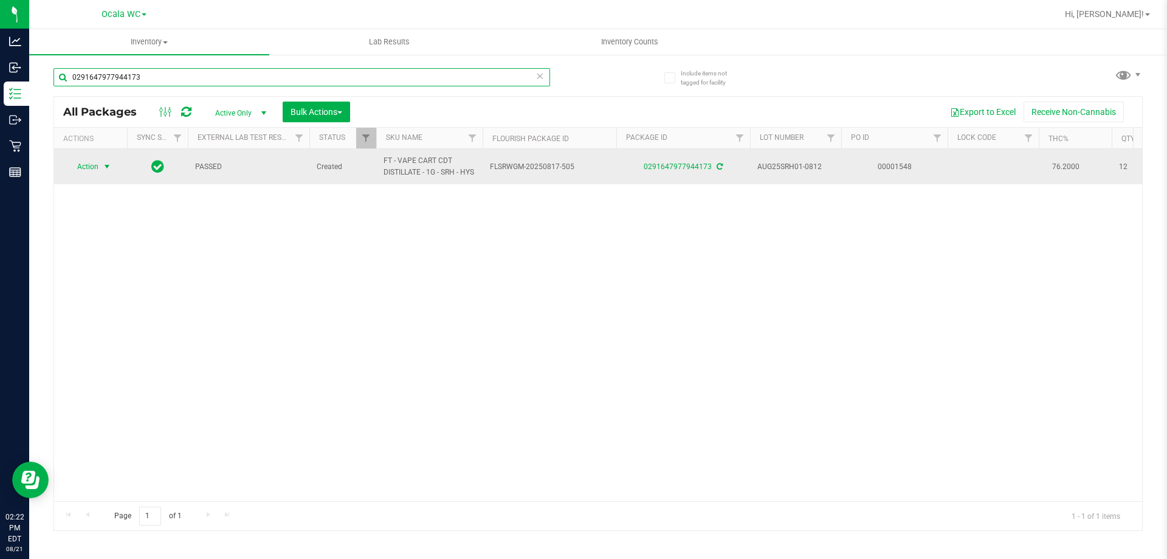
type input "0291647977944173"
click at [94, 175] on span "Action" at bounding box center [82, 166] width 33 height 17
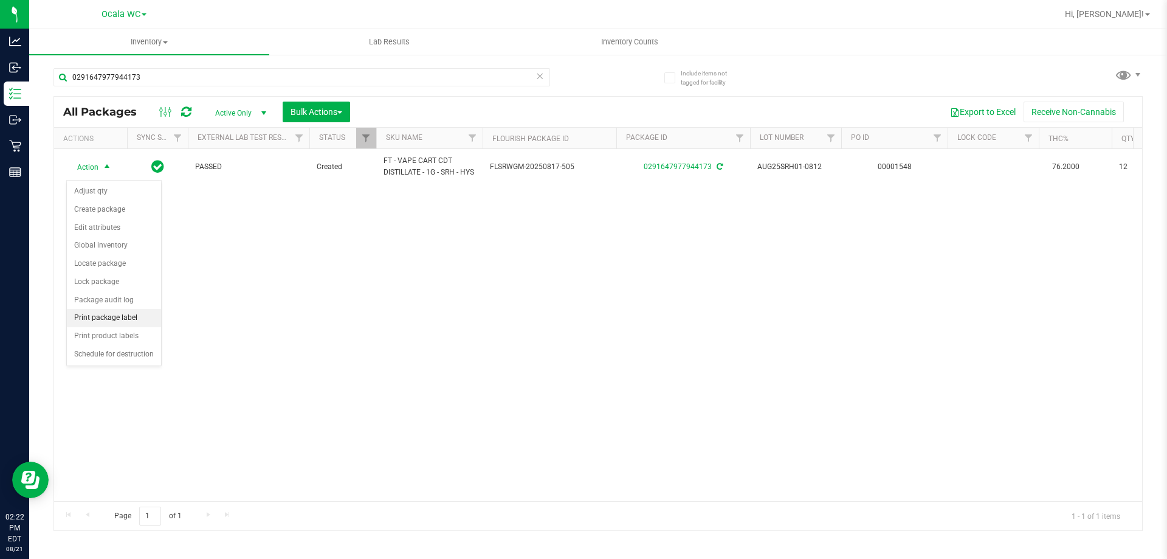
click at [129, 314] on li "Print package label" at bounding box center [114, 318] width 94 height 18
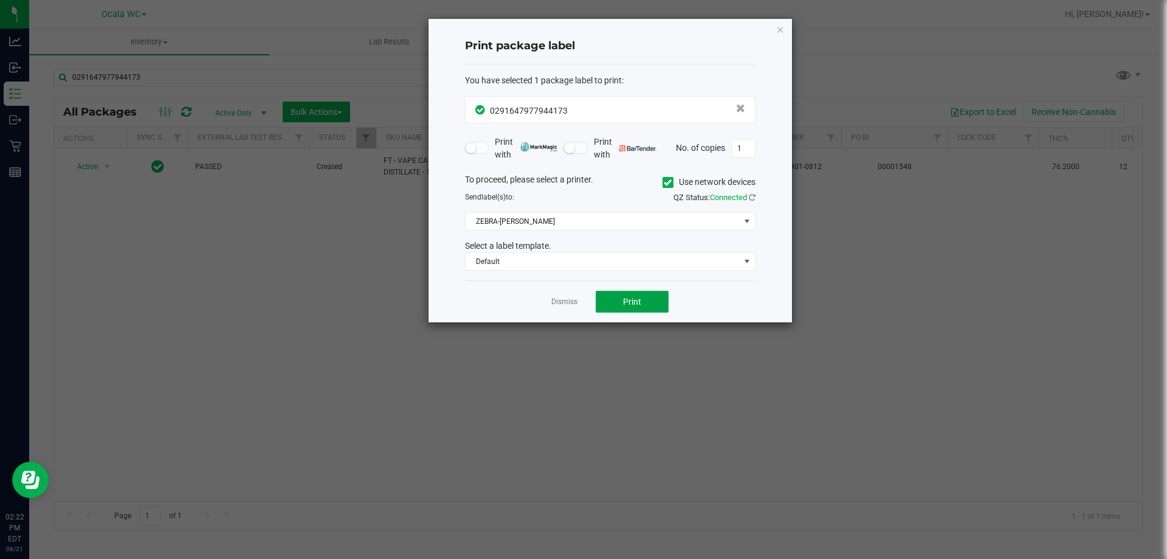
click at [605, 295] on button "Print" at bounding box center [632, 302] width 73 height 22
